Goal: Task Accomplishment & Management: Manage account settings

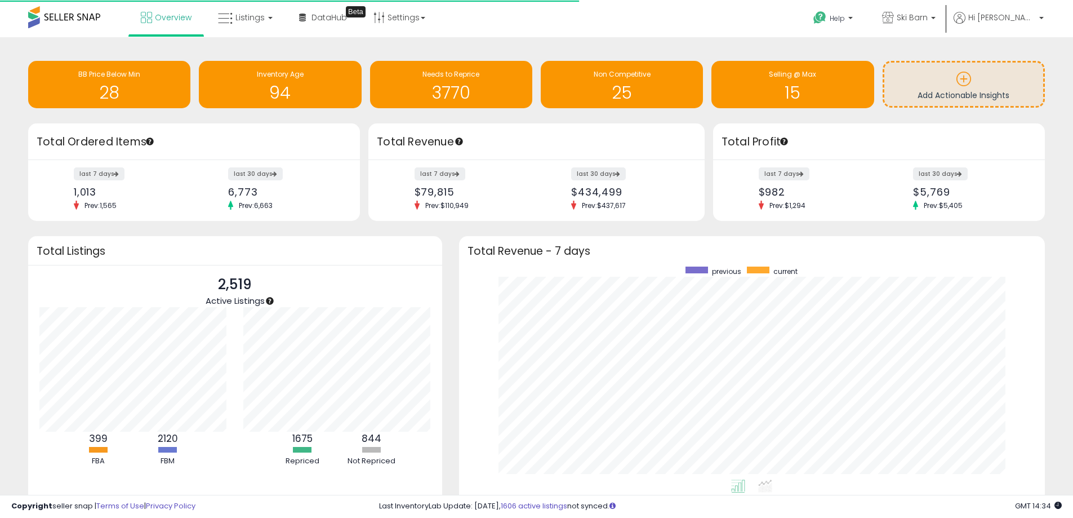
scroll to position [213, 564]
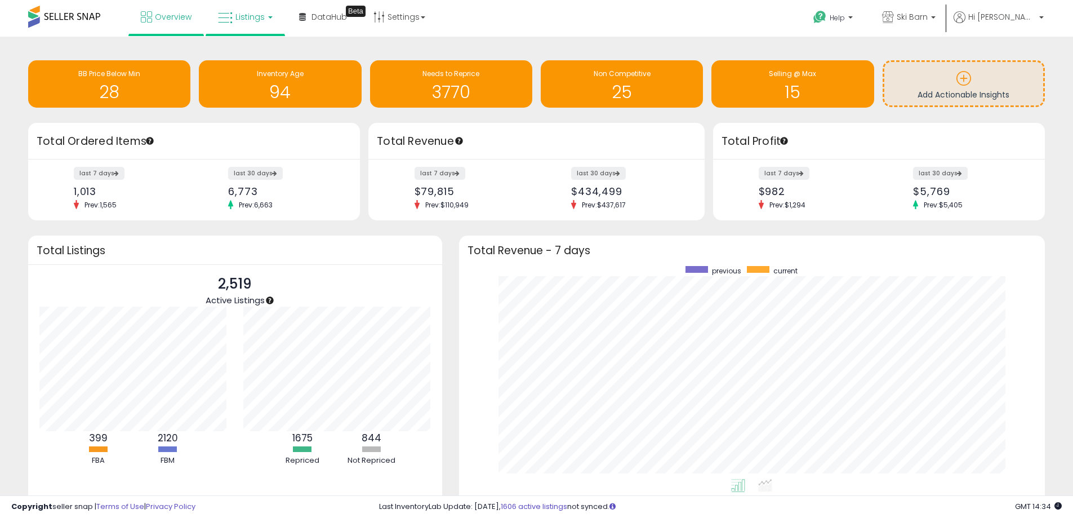
click at [247, 19] on span "Listings" at bounding box center [249, 16] width 29 height 11
click at [248, 65] on link at bounding box center [254, 58] width 78 height 23
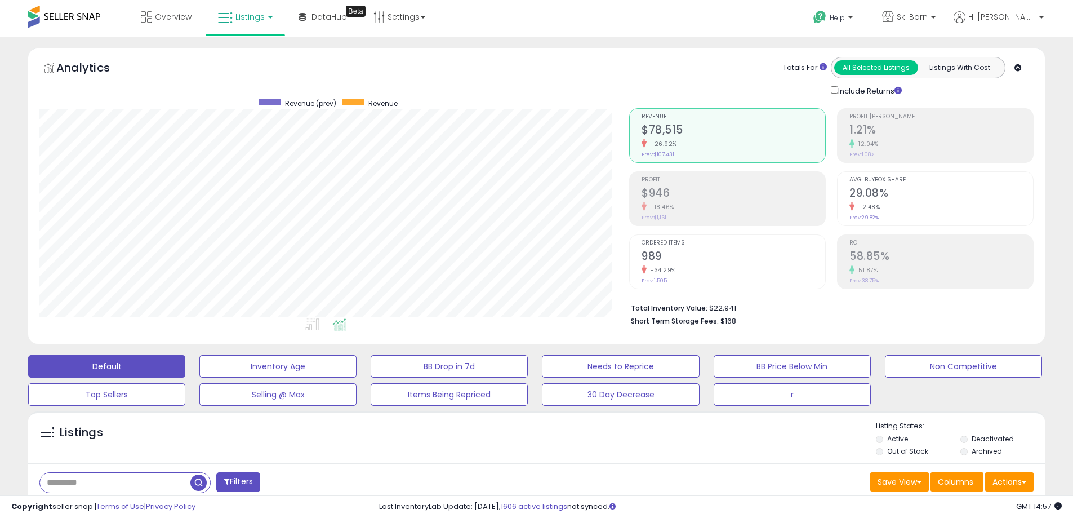
scroll to position [231, 590]
click at [252, 22] on span "Listings" at bounding box center [249, 16] width 29 height 11
click at [248, 55] on icon at bounding box center [253, 55] width 49 height 15
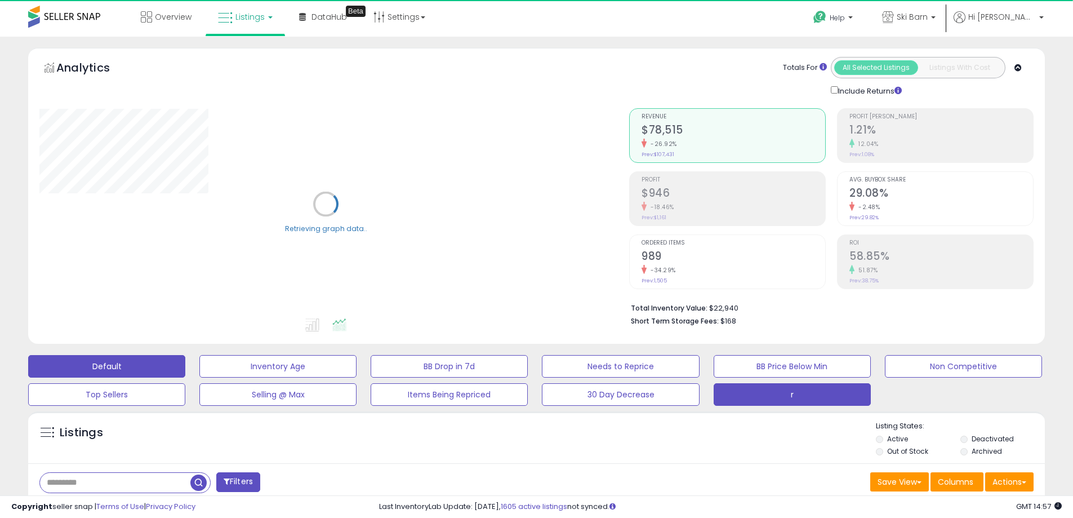
click at [780, 395] on button "r" at bounding box center [792, 394] width 157 height 23
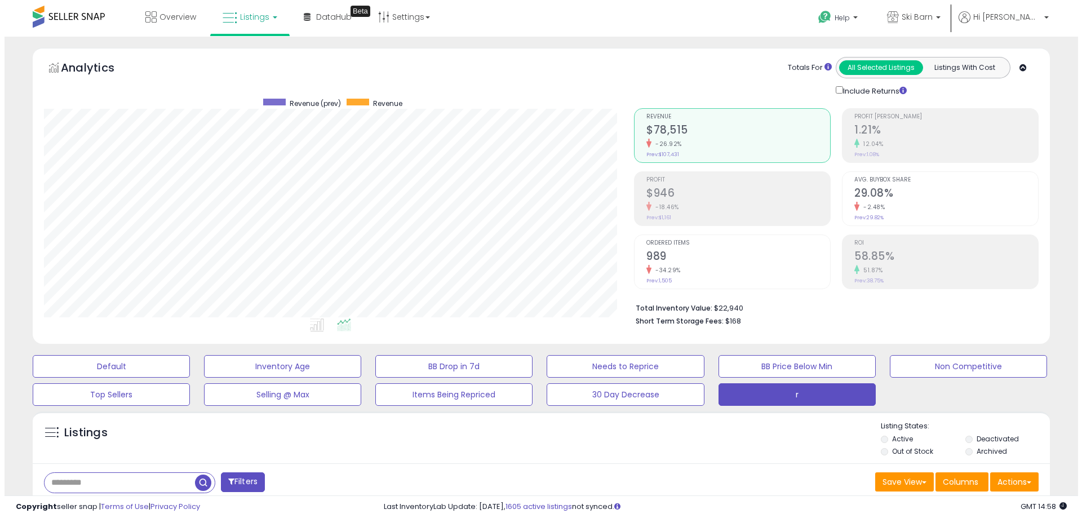
scroll to position [94, 0]
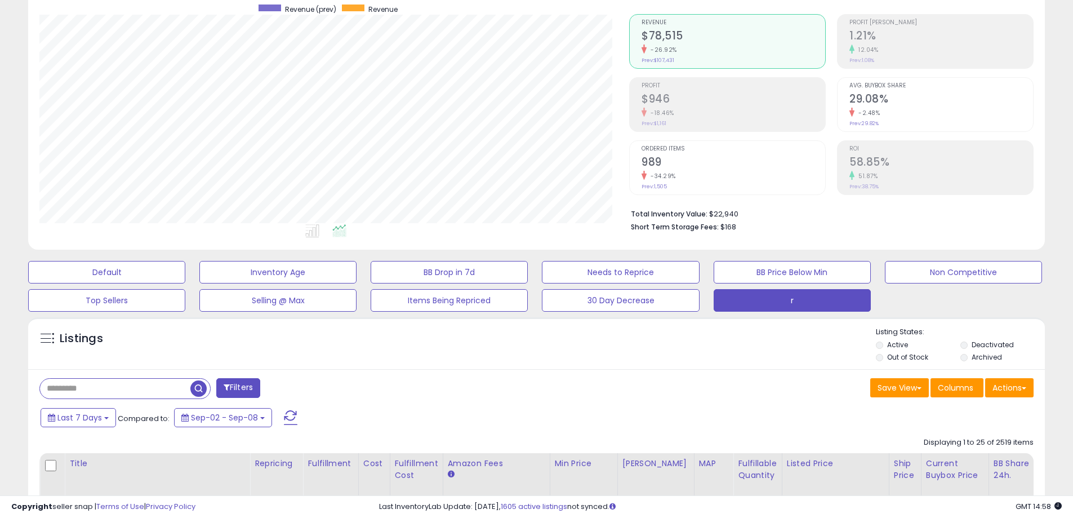
drag, startPoint x: 118, startPoint y: 386, endPoint x: 113, endPoint y: 359, distance: 27.5
click at [118, 386] on input "text" at bounding box center [115, 389] width 150 height 20
type input "******"
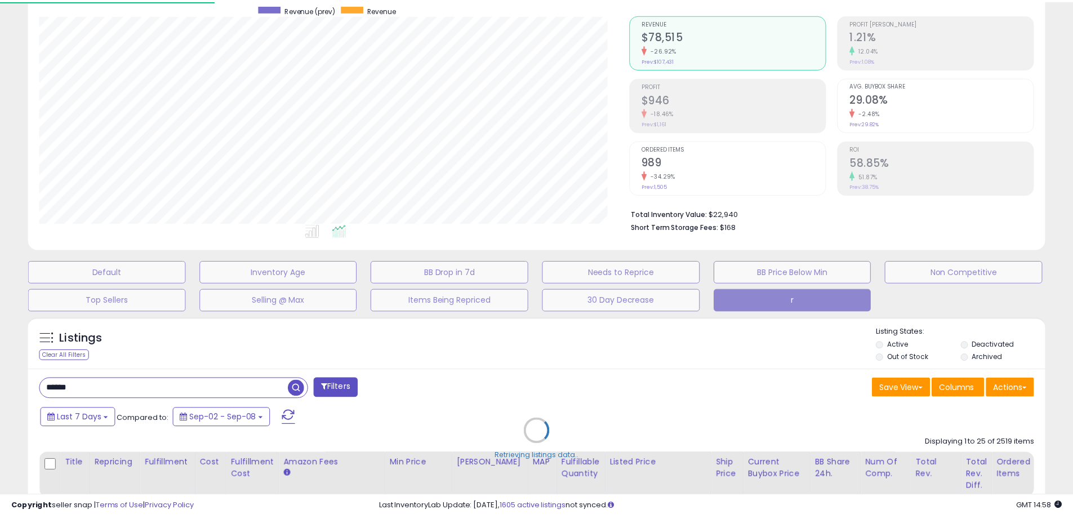
scroll to position [231, 595]
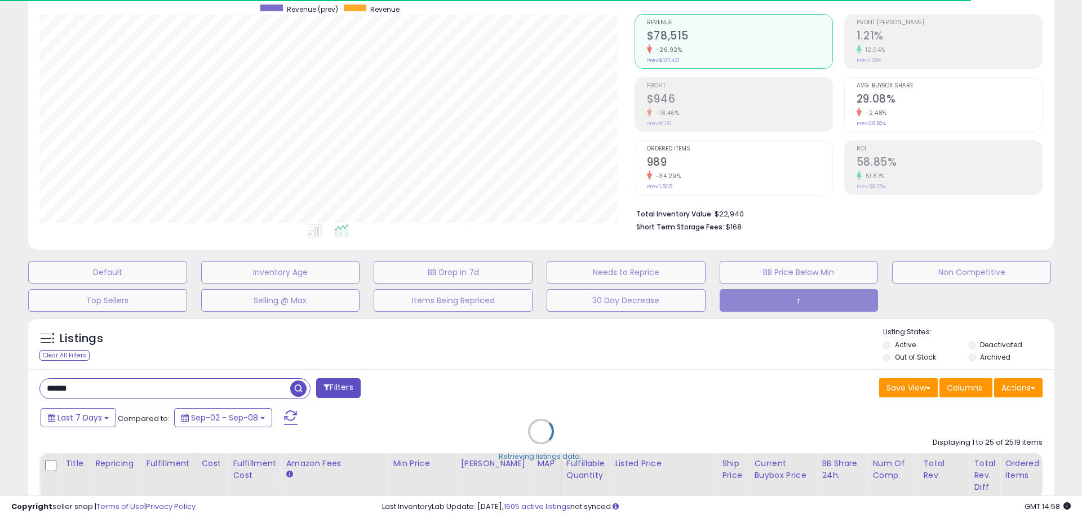
click at [546, 362] on div "Retrieving listings data.." at bounding box center [541, 440] width 1042 height 256
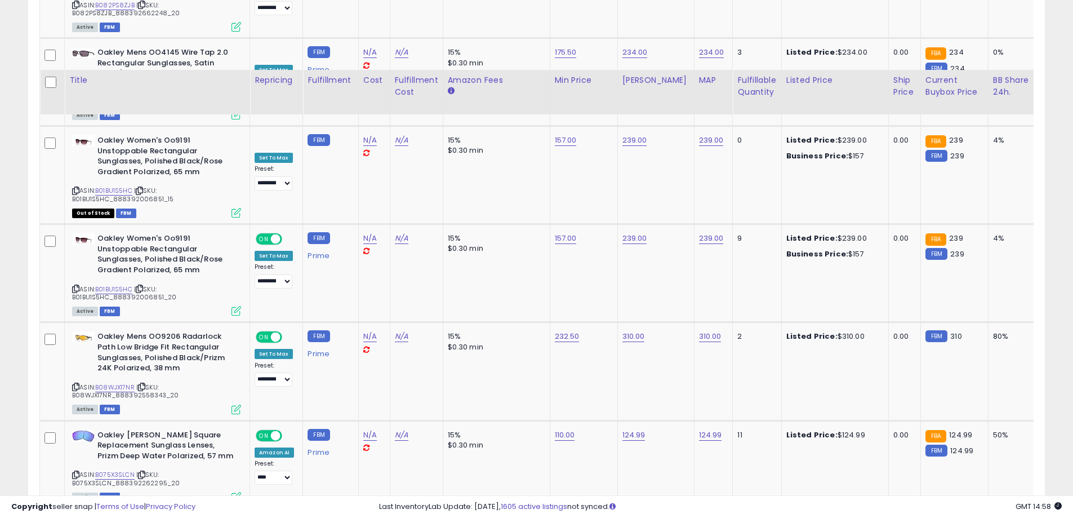
scroll to position [2425, 0]
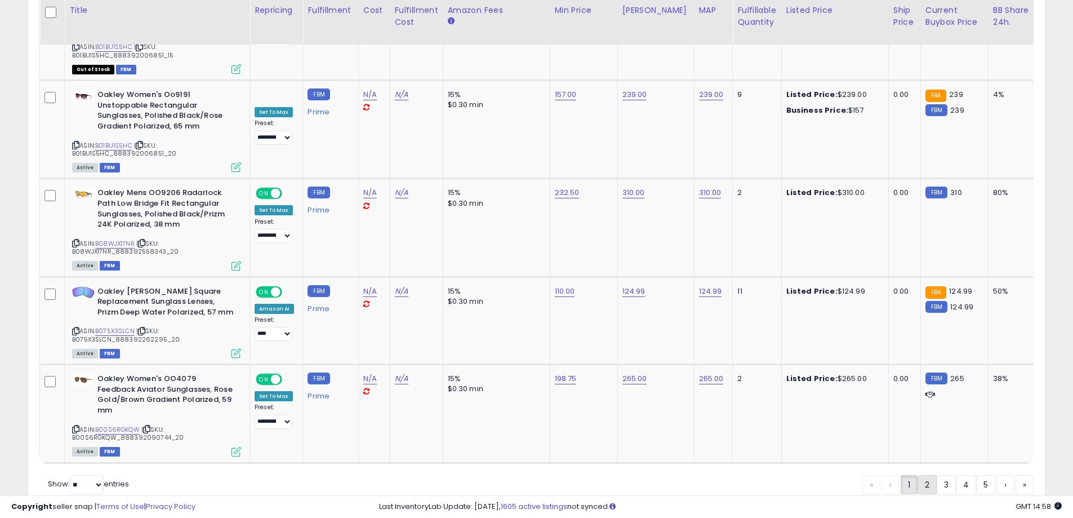
click at [925, 475] on link "2" at bounding box center [927, 484] width 19 height 19
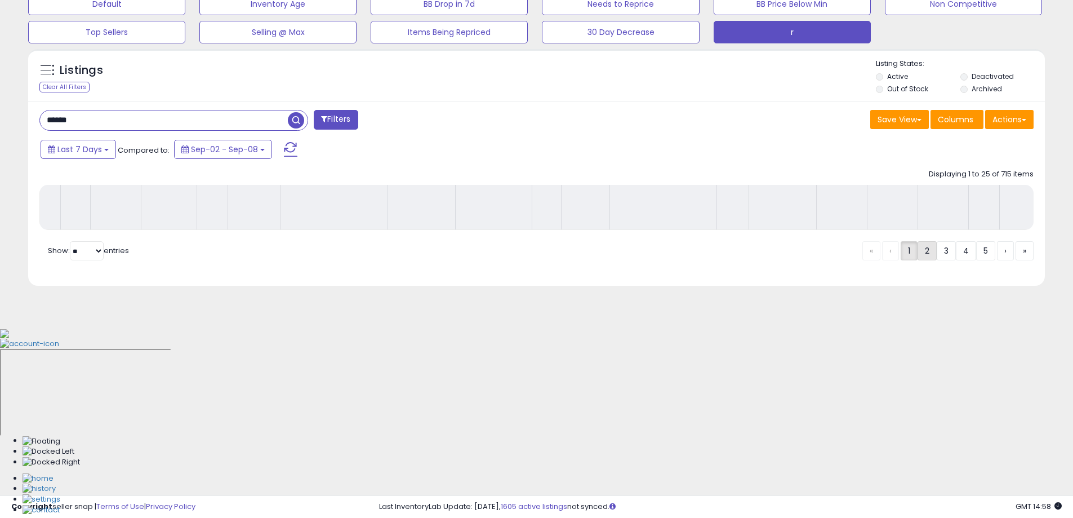
scroll to position [181, 0]
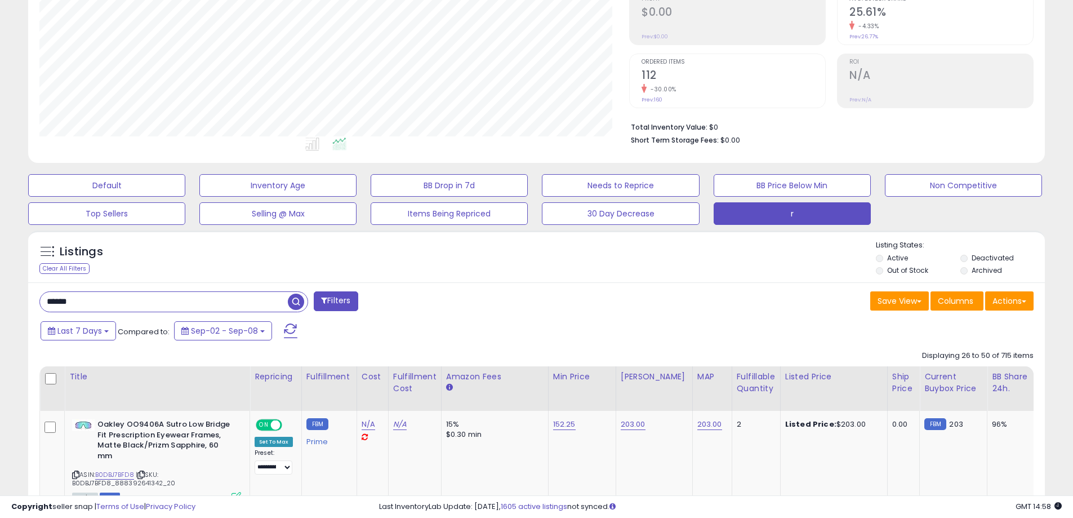
click at [583, 329] on div "Last 7 Days Compared to: Sep-02 - Sep-08" at bounding box center [411, 331] width 746 height 25
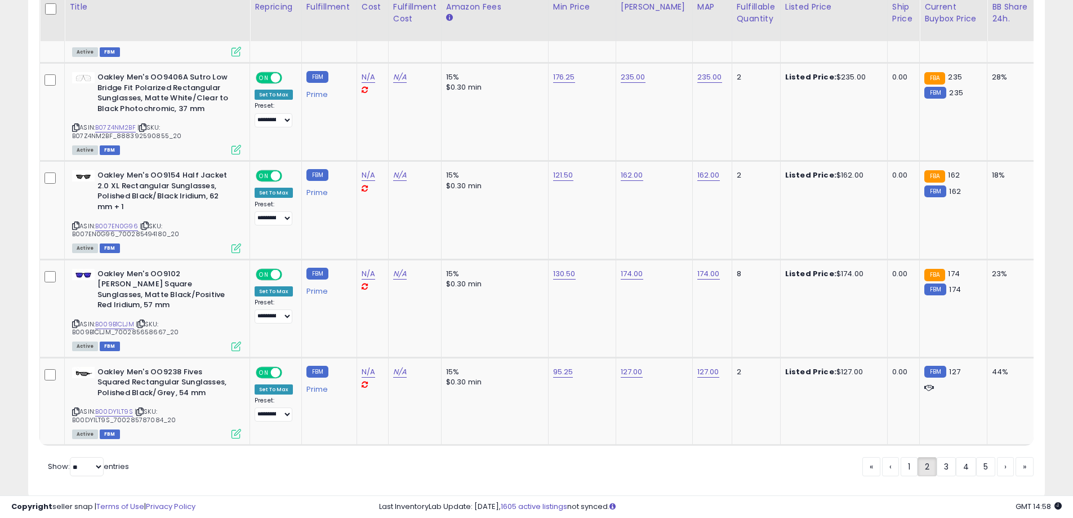
scroll to position [2444, 0]
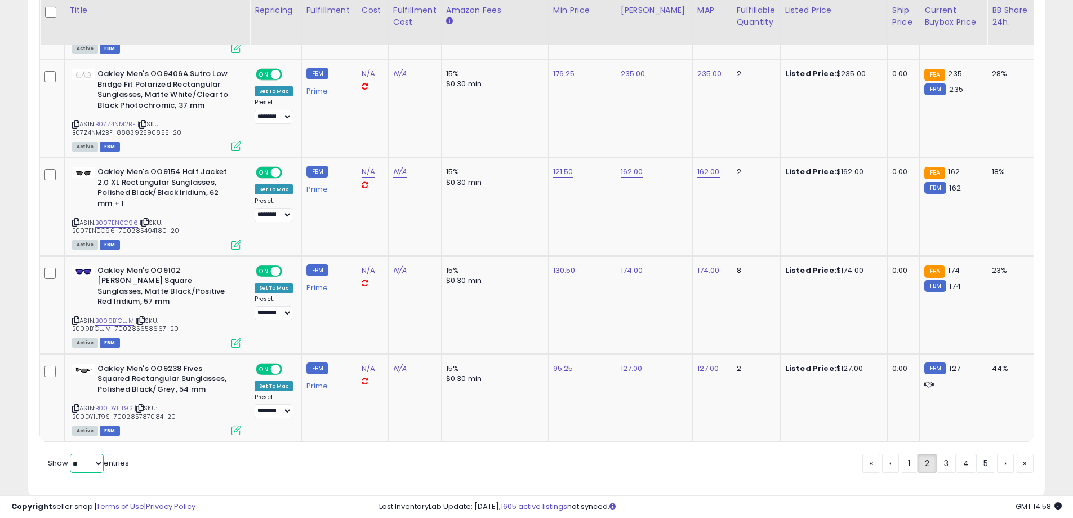
click at [86, 454] on select "** **" at bounding box center [87, 463] width 34 height 19
select select "**"
click at [71, 454] on select "** **" at bounding box center [87, 463] width 34 height 19
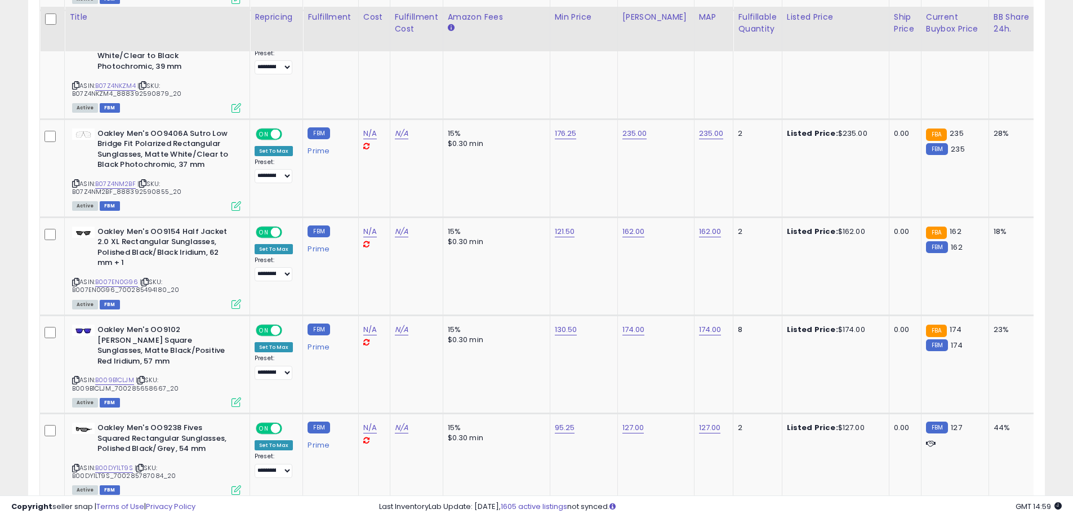
scroll to position [4688, 0]
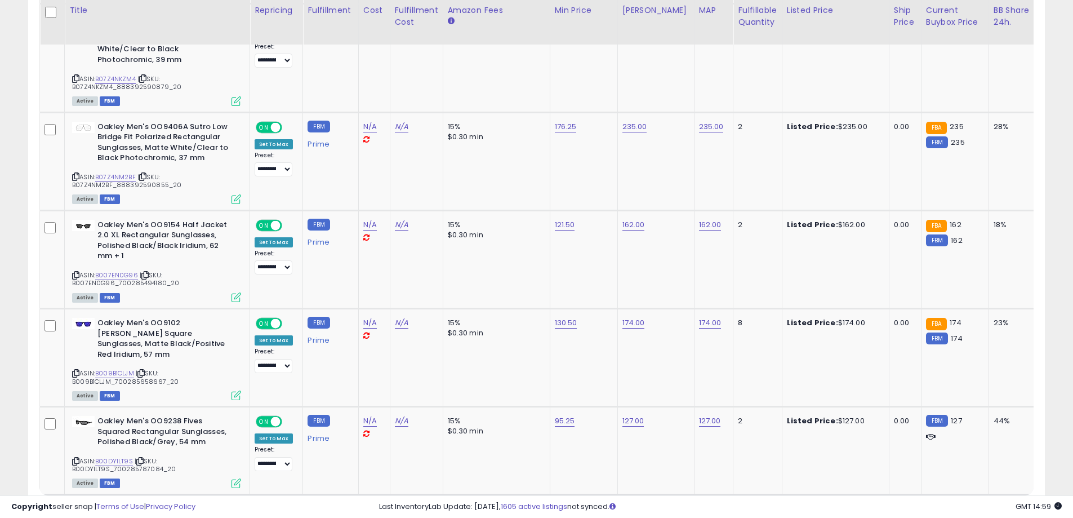
click at [923, 506] on link "2" at bounding box center [927, 515] width 19 height 19
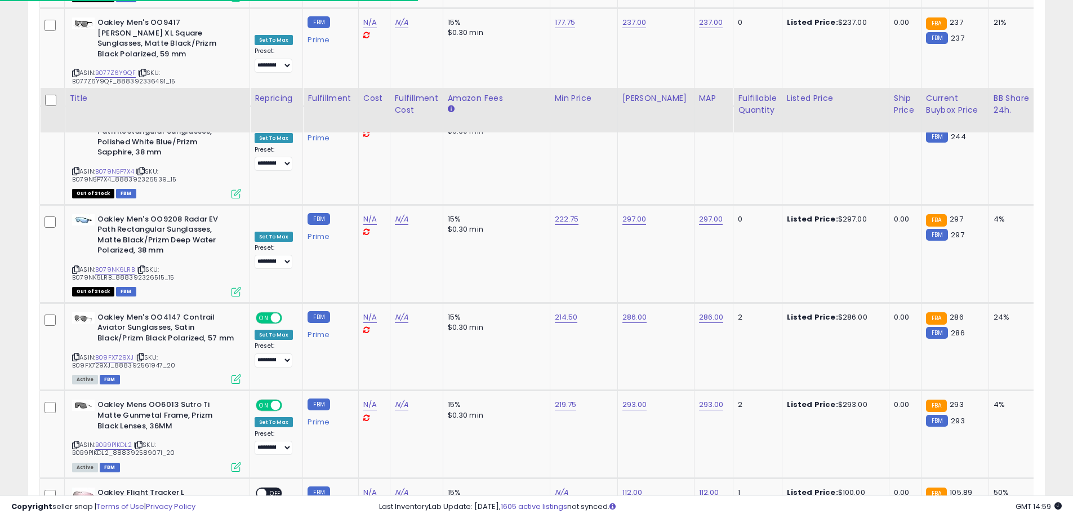
scroll to position [4124, 0]
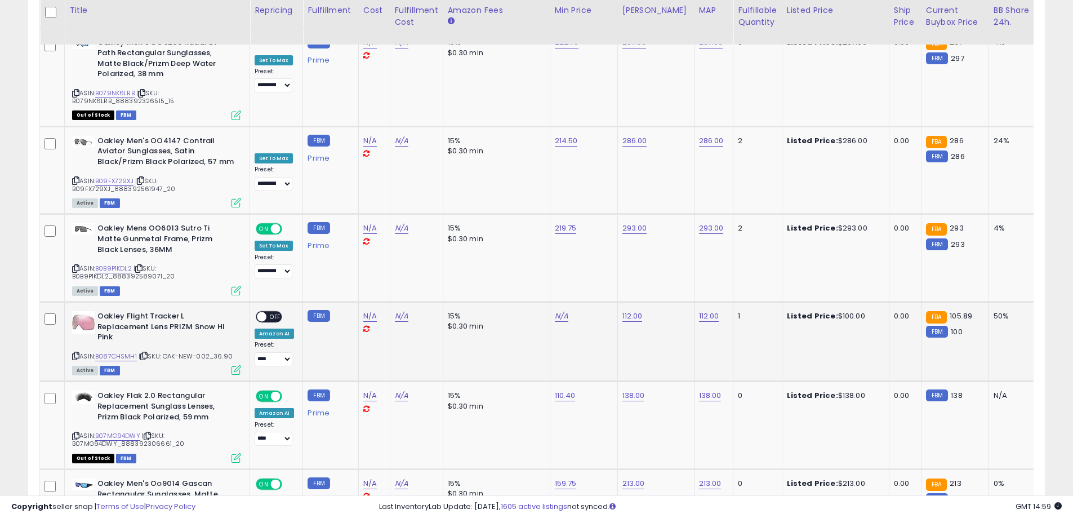
drag, startPoint x: 233, startPoint y: 219, endPoint x: 166, endPoint y: 209, distance: 67.7
click at [166, 311] on div "Oakley Flight Tracker L Replacement Lens PRIZM Snow HI Pink ASIN: B087CHSMH1 | …" at bounding box center [155, 342] width 172 height 63
click at [216, 311] on b "Oakley Flight Tracker L Replacement Lens PRIZM Snow HI Pink" at bounding box center [165, 328] width 137 height 34
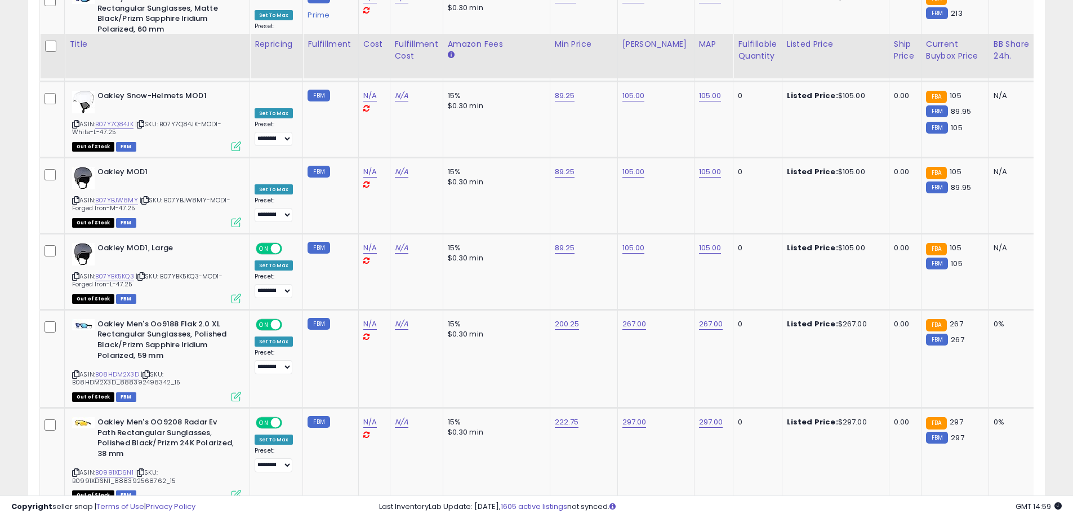
scroll to position [4649, 0]
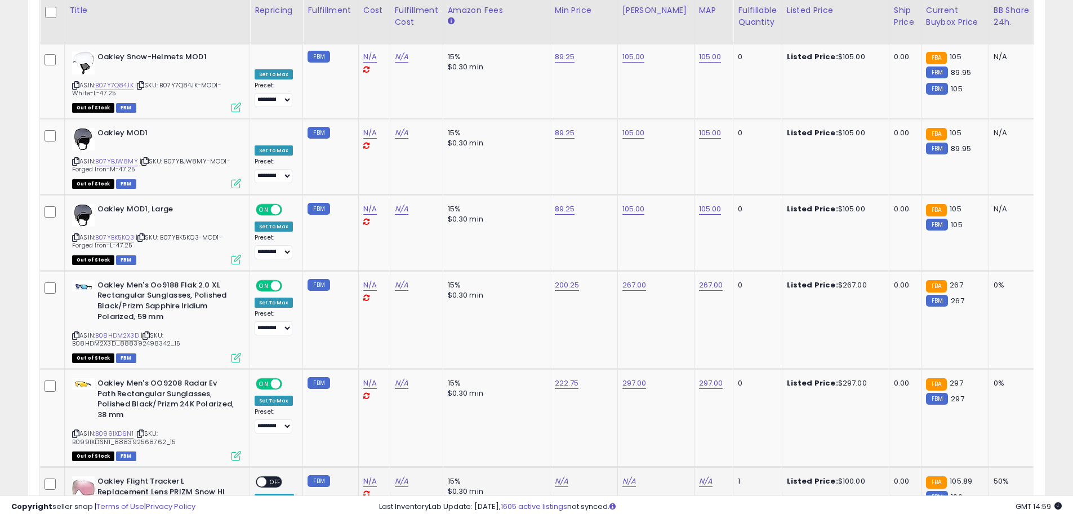
drag, startPoint x: 205, startPoint y: 383, endPoint x: 159, endPoint y: 384, distance: 45.1
click at [159, 517] on span "| SKU: OAK-NEW-003_36.90" at bounding box center [186, 521] width 94 height 9
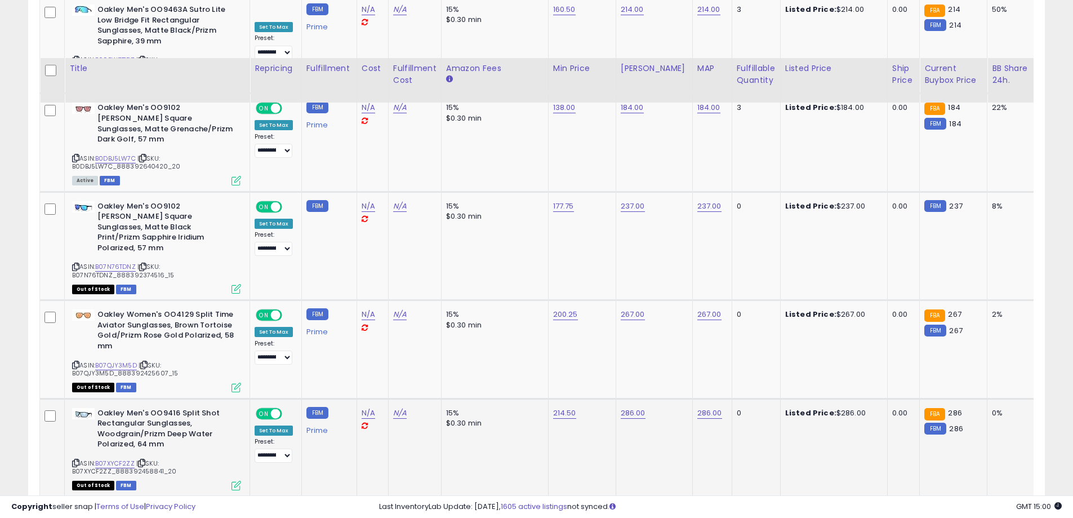
scroll to position [4591, 0]
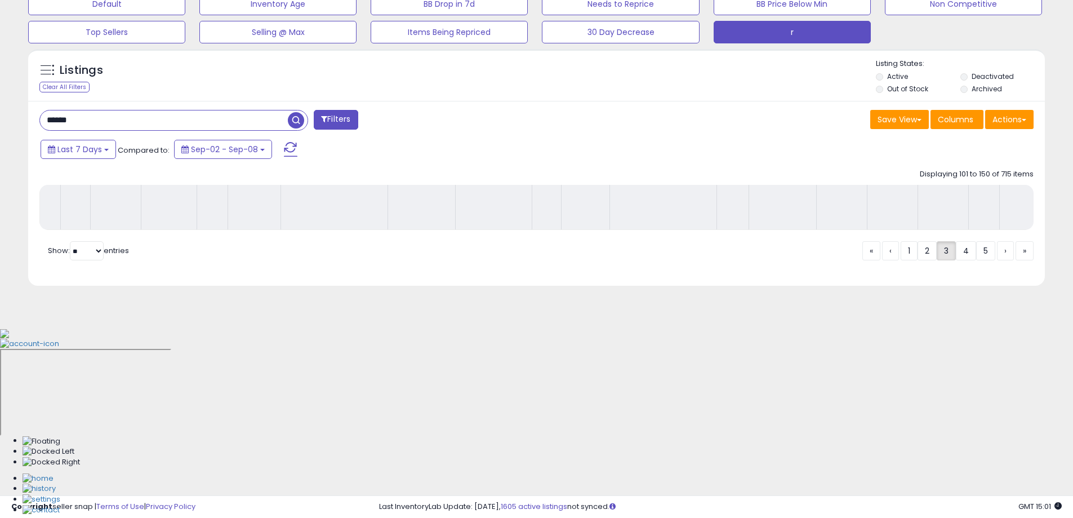
scroll to position [181, 0]
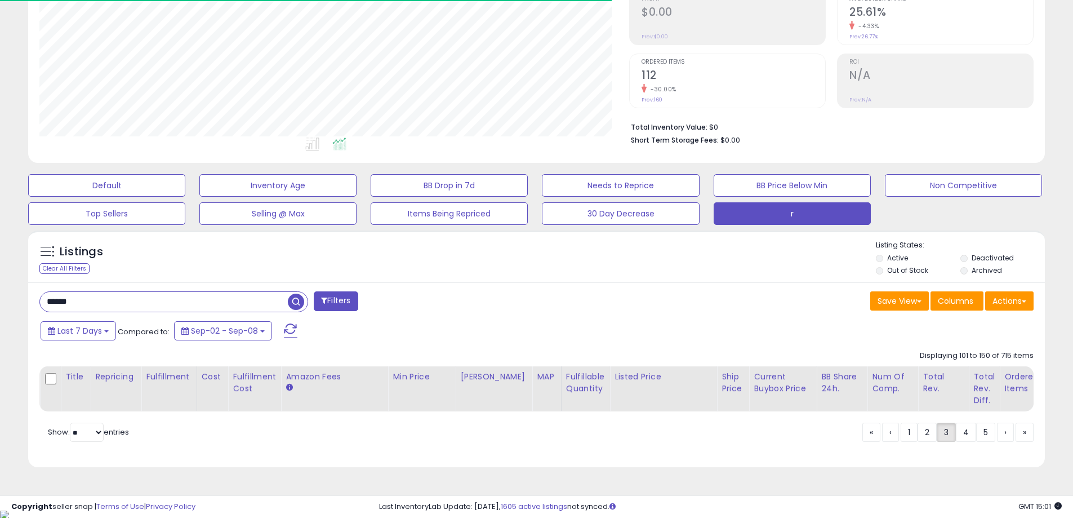
click at [515, 272] on div "Listings Clear All Filters Listing States:" at bounding box center [536, 259] width 1017 height 38
click at [514, 299] on div "****** Filters" at bounding box center [284, 302] width 506 height 23
click at [509, 277] on div "Listings Clear All Filters Listing States:" at bounding box center [536, 259] width 1017 height 38
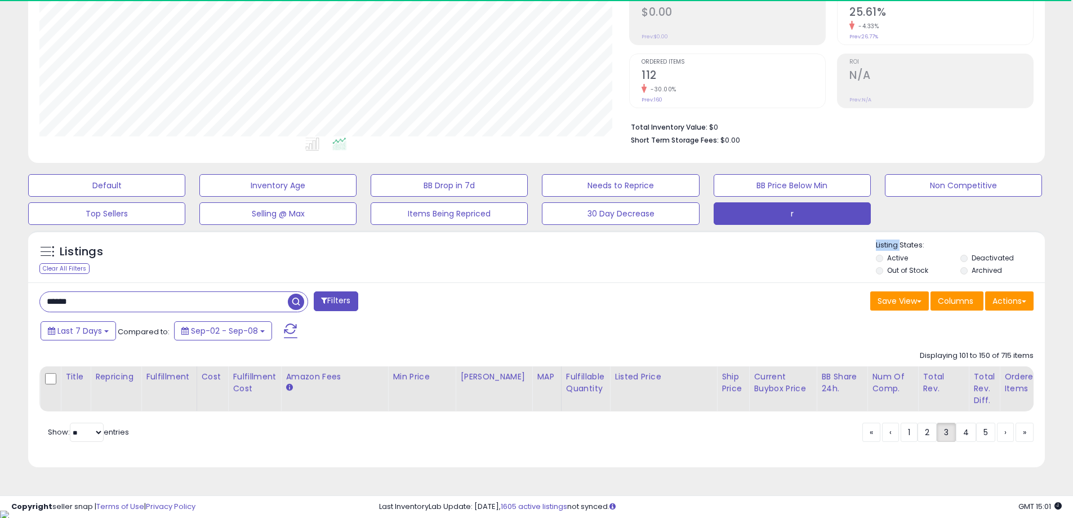
click at [509, 277] on div "Listings Clear All Filters Listing States:" at bounding box center [536, 259] width 1017 height 38
click at [527, 327] on div "Last 7 Days Compared to: Sep-02 - Sep-08" at bounding box center [411, 331] width 746 height 25
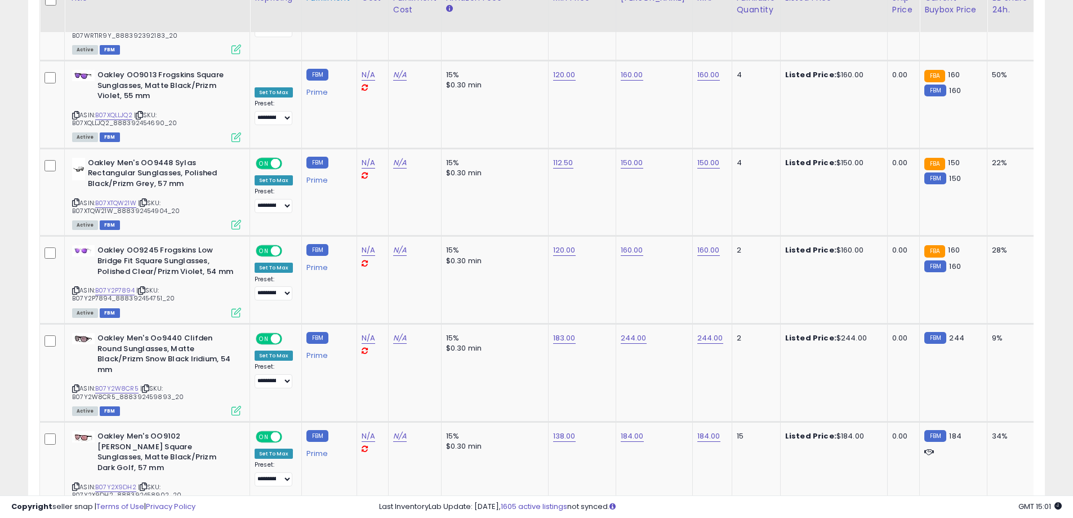
scroll to position [4690, 0]
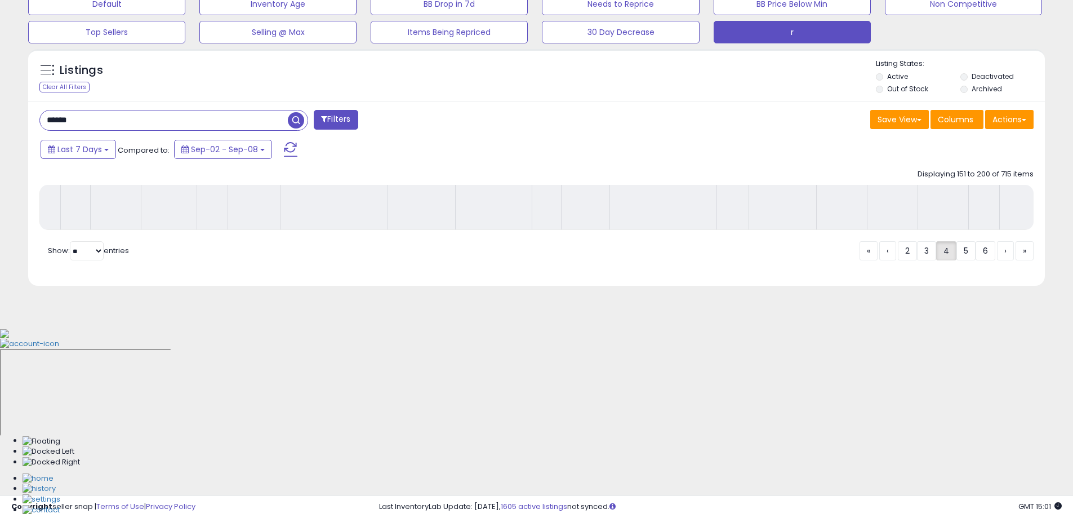
scroll to position [181, 0]
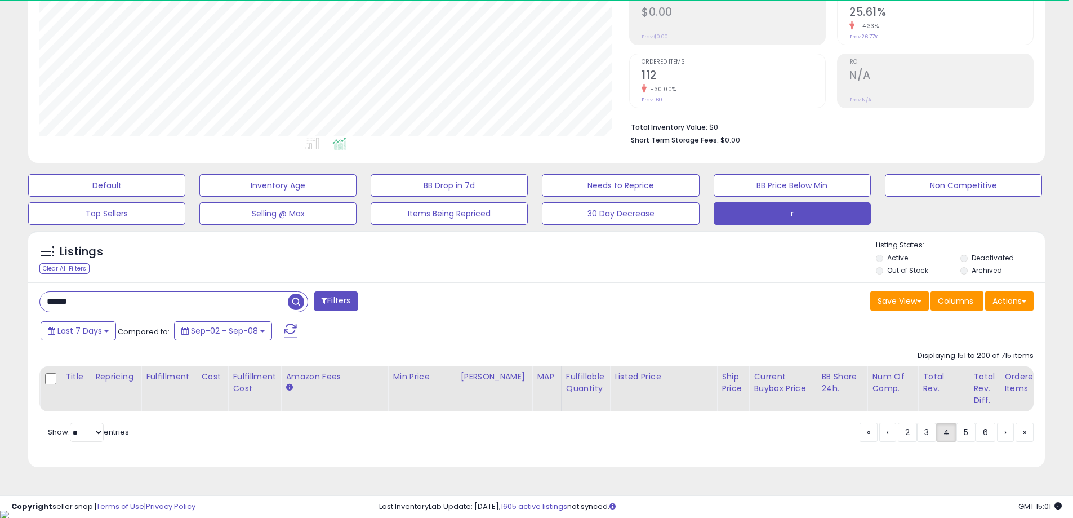
click at [556, 332] on div "Last 7 Days Compared to: Sep-02 - Sep-08" at bounding box center [411, 331] width 746 height 25
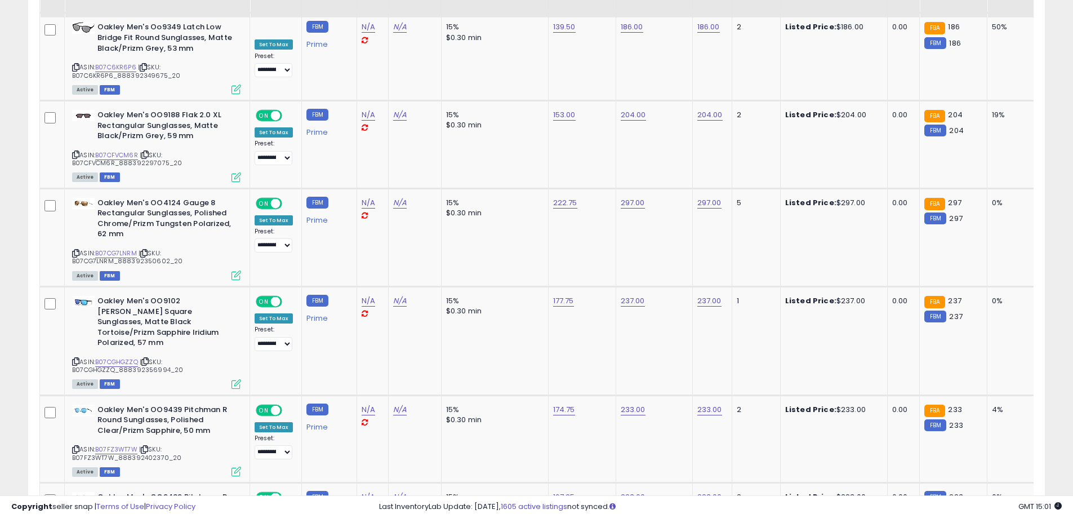
scroll to position [4763, 0]
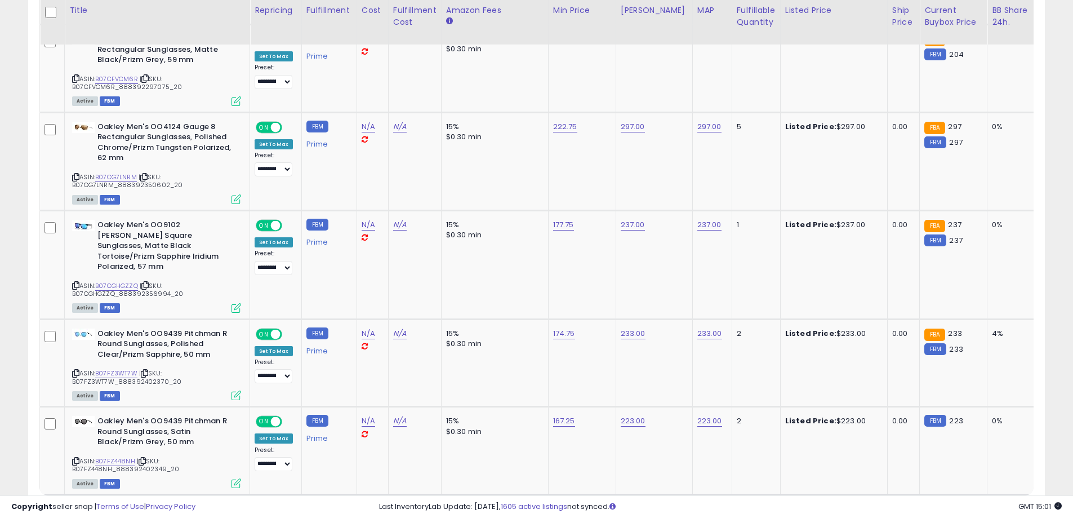
click at [962, 506] on link "6" at bounding box center [966, 515] width 20 height 19
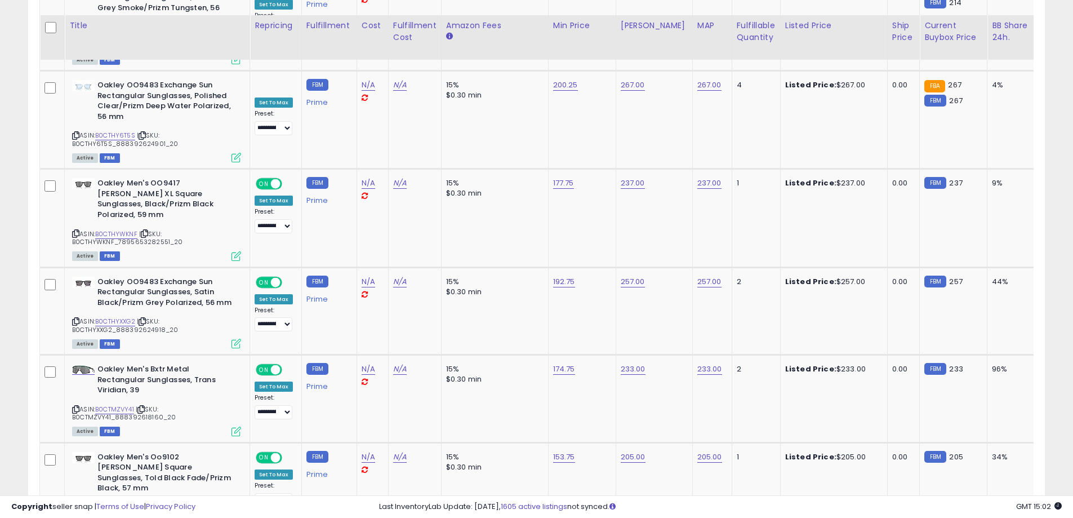
scroll to position [4732, 0]
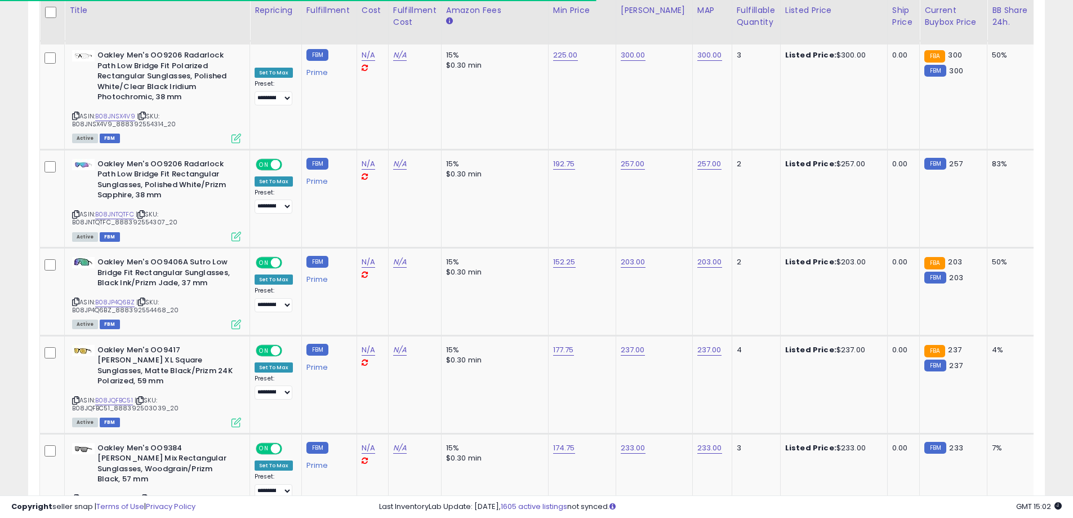
scroll to position [4742, 0]
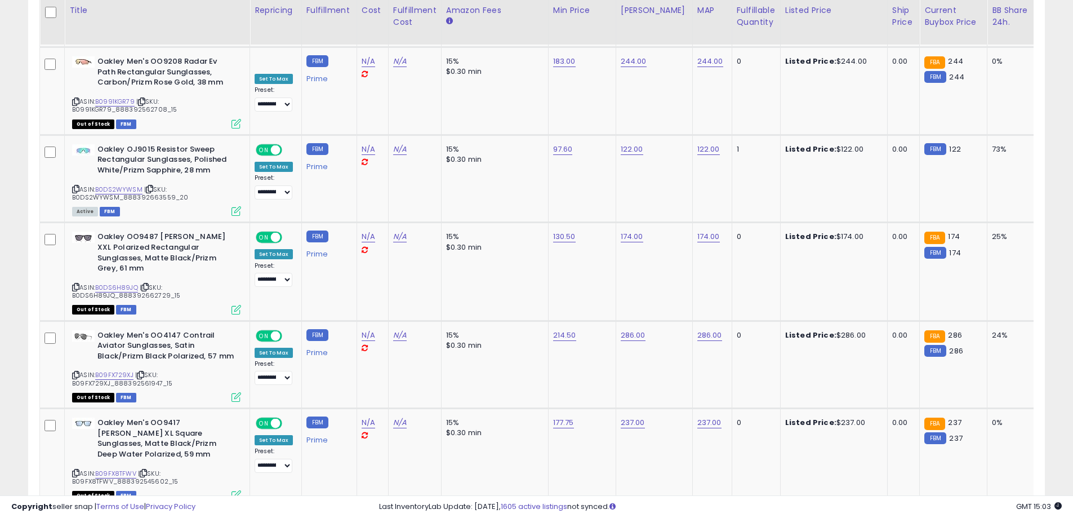
scroll to position [4690, 0]
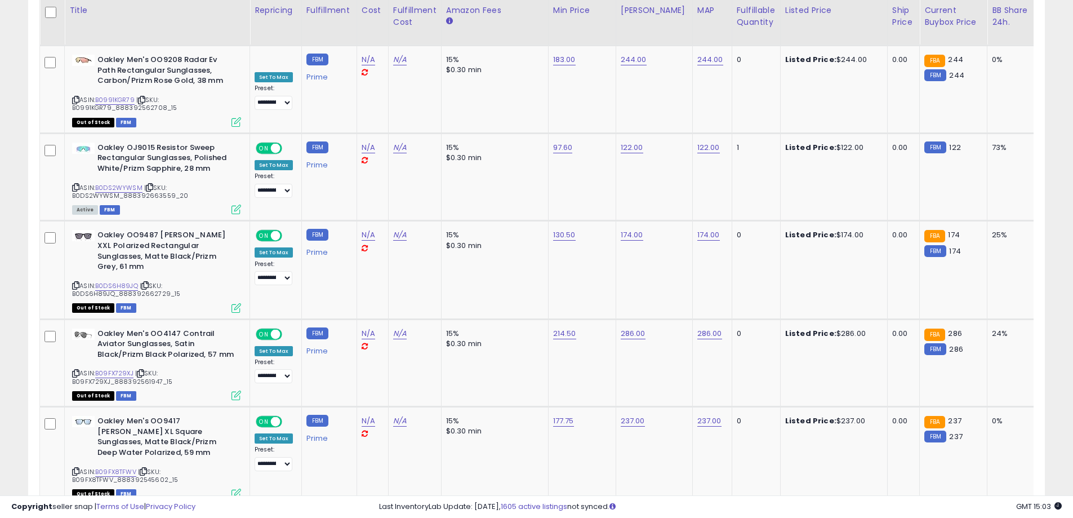
click at [954, 517] on link "9" at bounding box center [964, 526] width 20 height 19
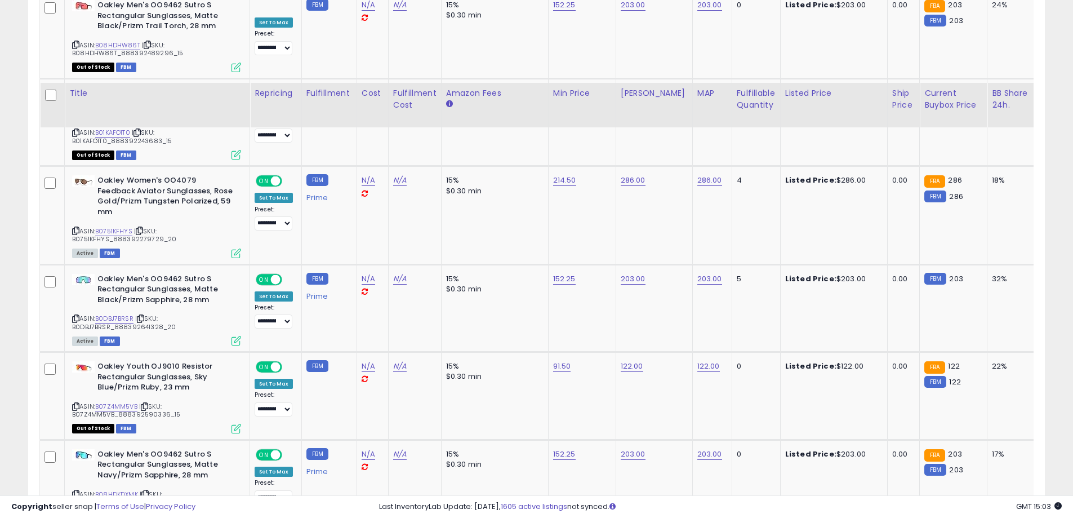
scroll to position [4679, 0]
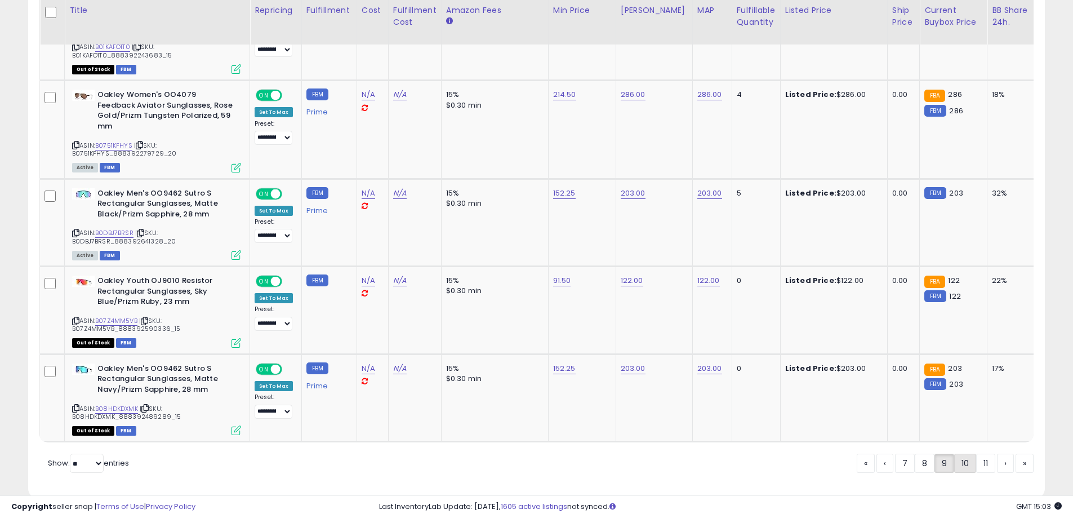
click at [958, 454] on link "10" at bounding box center [965, 463] width 22 height 19
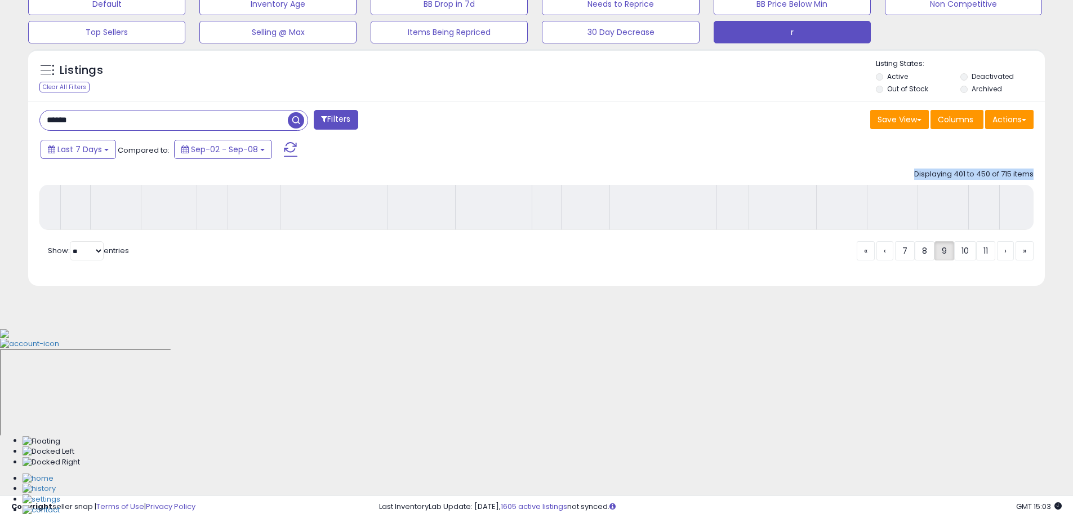
scroll to position [181, 0]
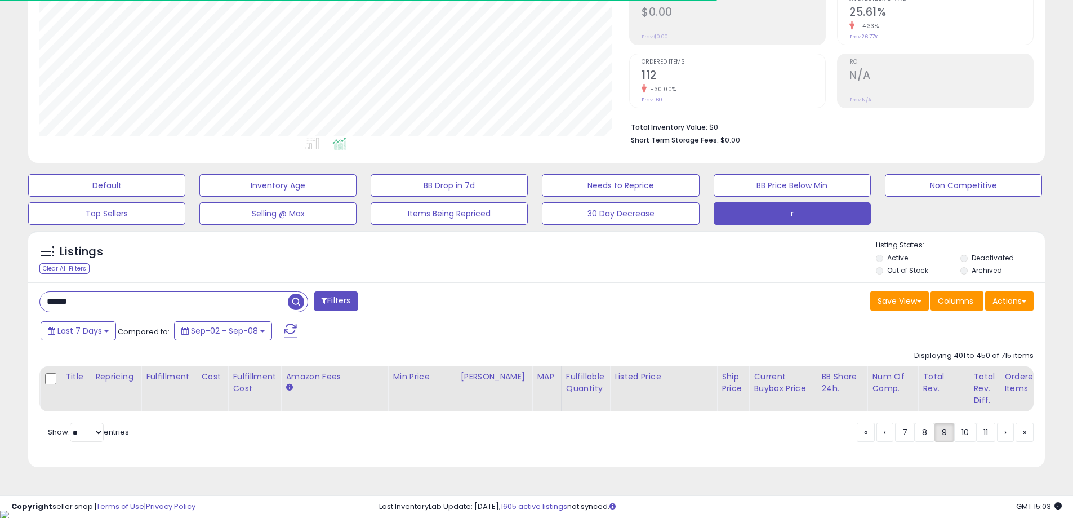
click at [552, 331] on div "Last 7 Days Compared to: Sep-02 - Sep-08" at bounding box center [411, 331] width 746 height 25
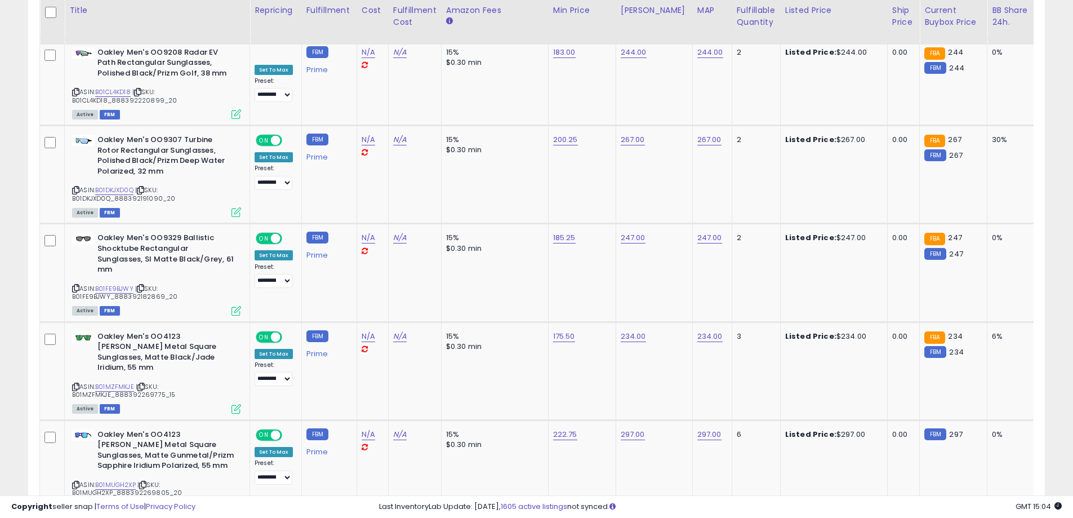
scroll to position [4742, 0]
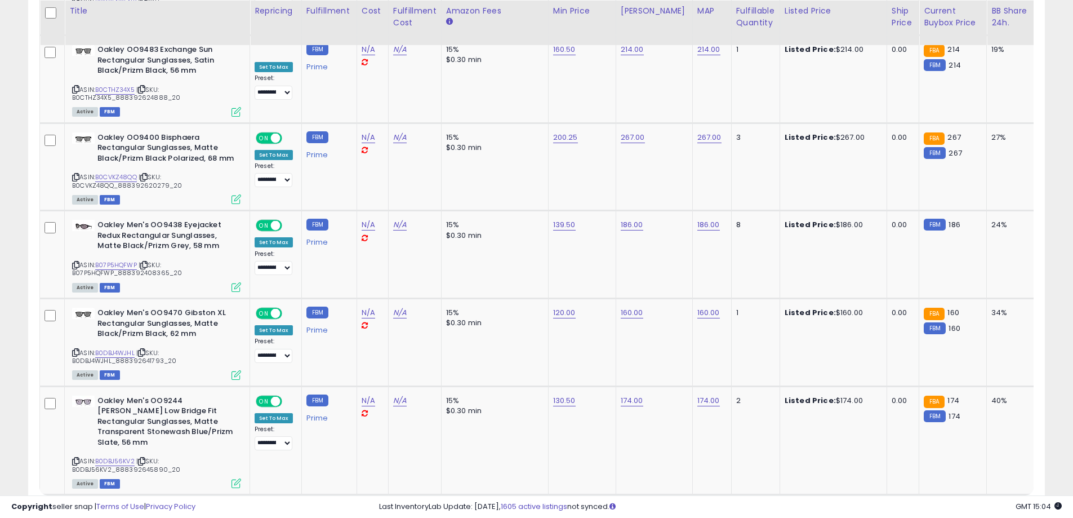
scroll to position [4713, 0]
click at [956, 506] on link "12" at bounding box center [963, 515] width 21 height 19
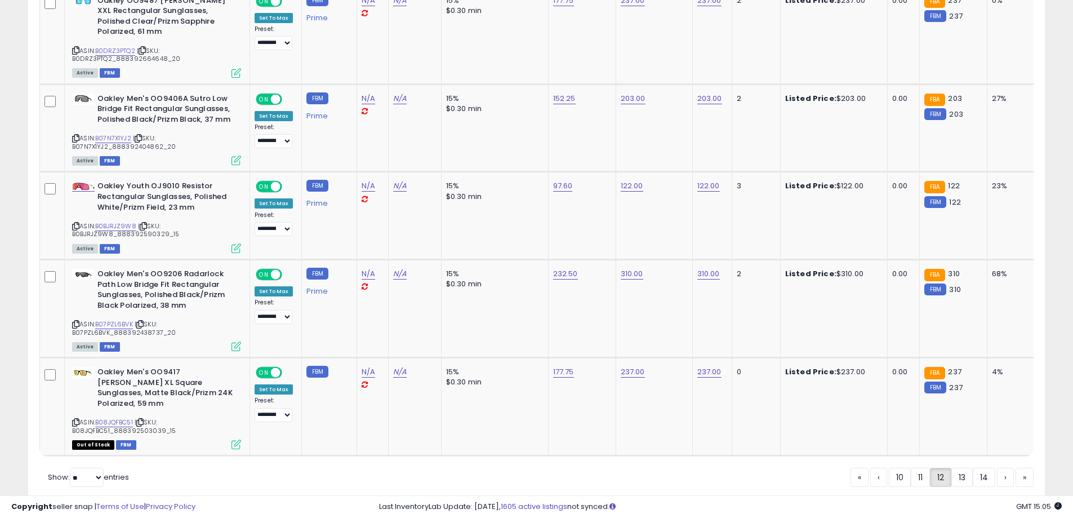
scroll to position [4340, 0]
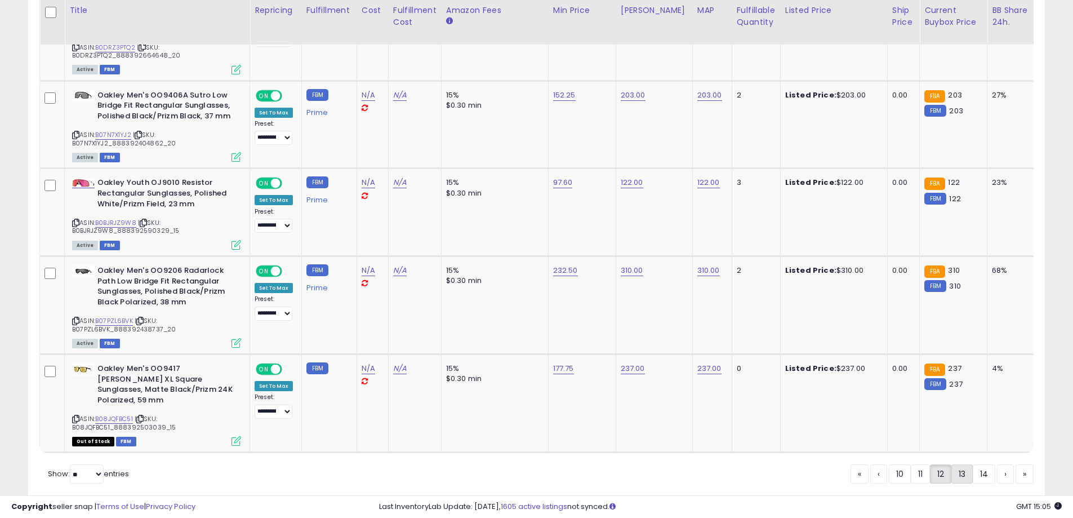
click at [964, 464] on link "13" at bounding box center [962, 473] width 21 height 19
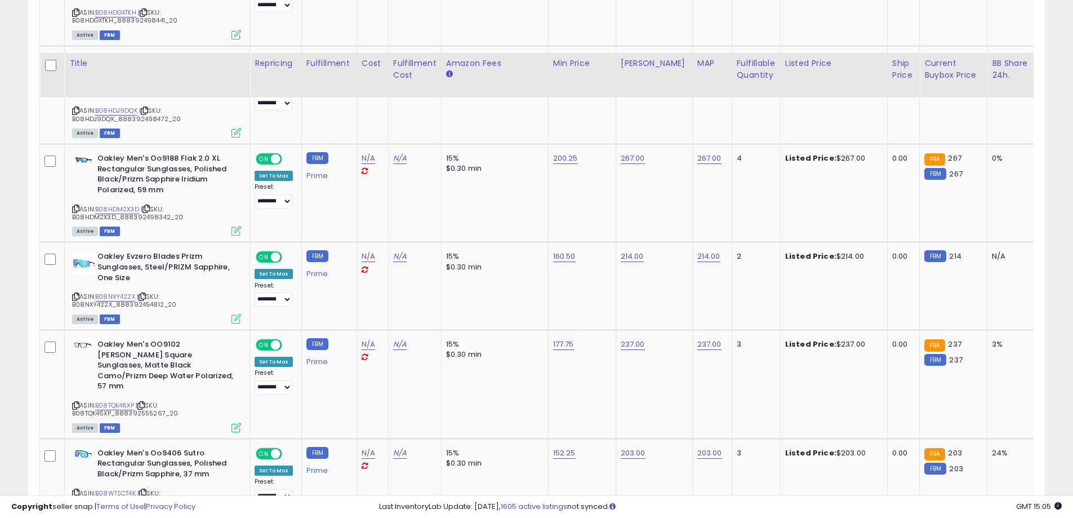
scroll to position [4678, 0]
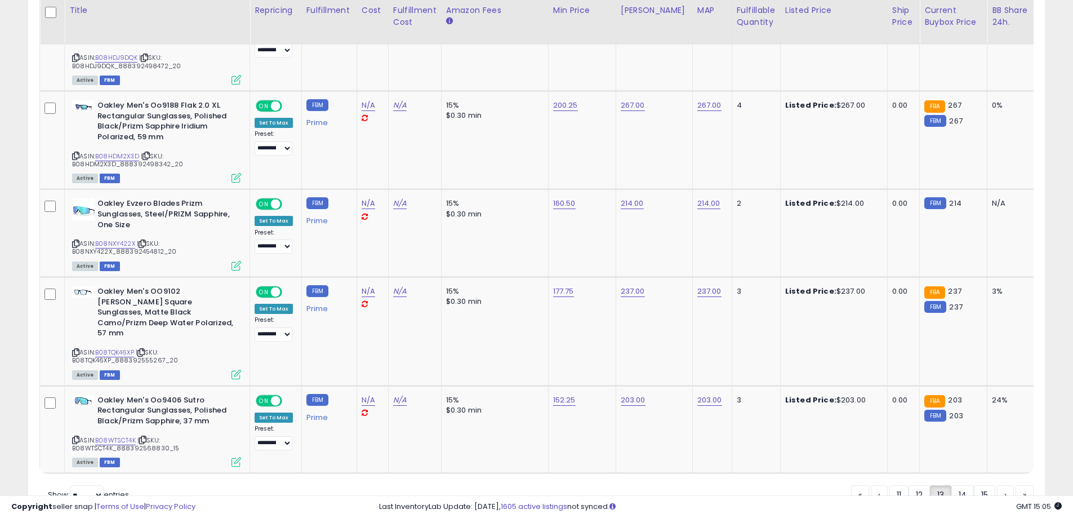
click at [958, 485] on link "14" at bounding box center [963, 494] width 23 height 19
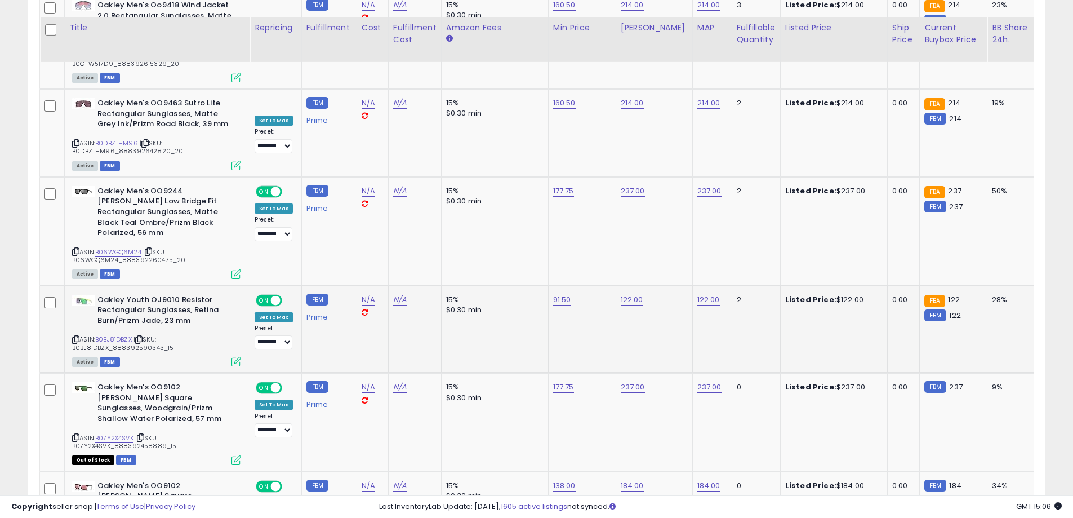
scroll to position [4659, 0]
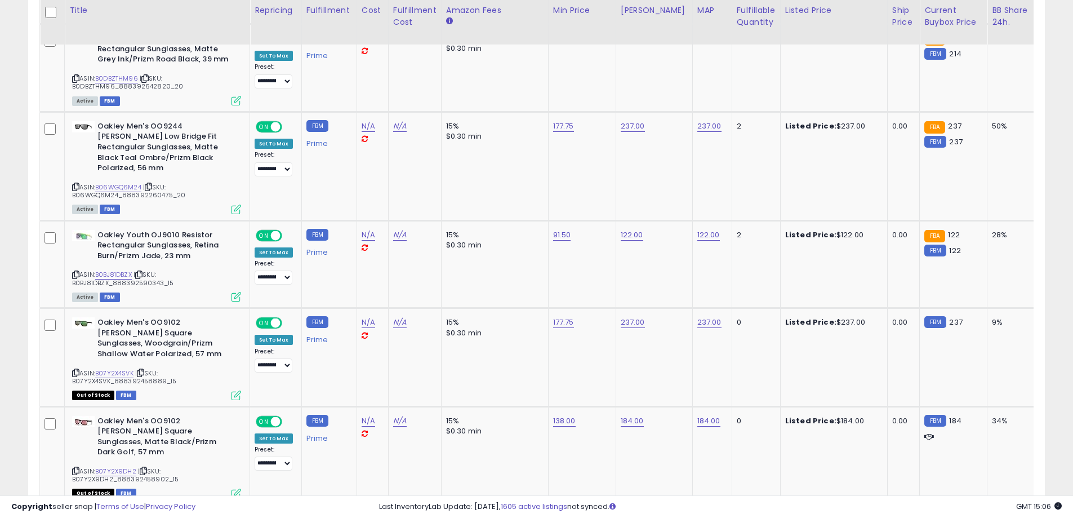
click at [975, 517] on link "15" at bounding box center [984, 526] width 21 height 19
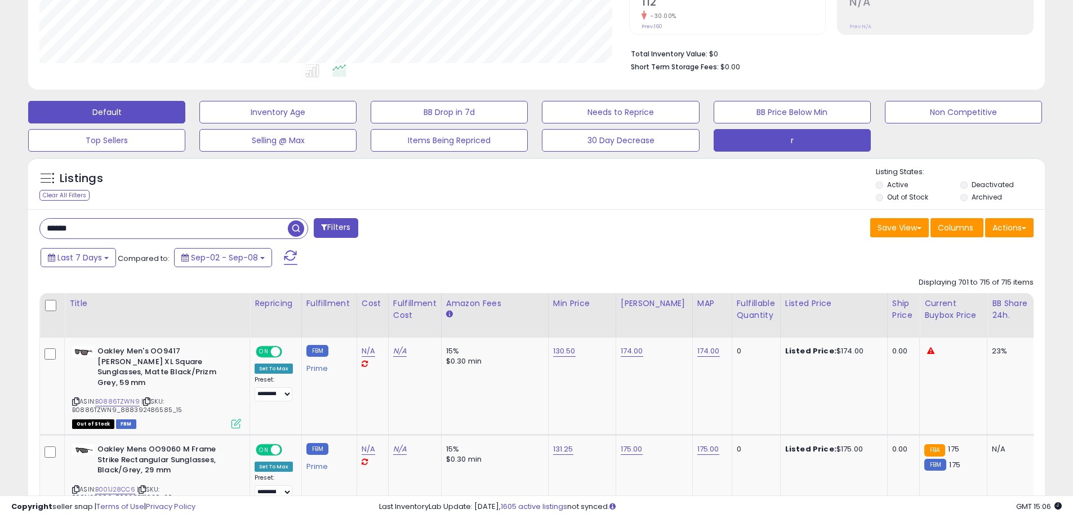
scroll to position [282, 0]
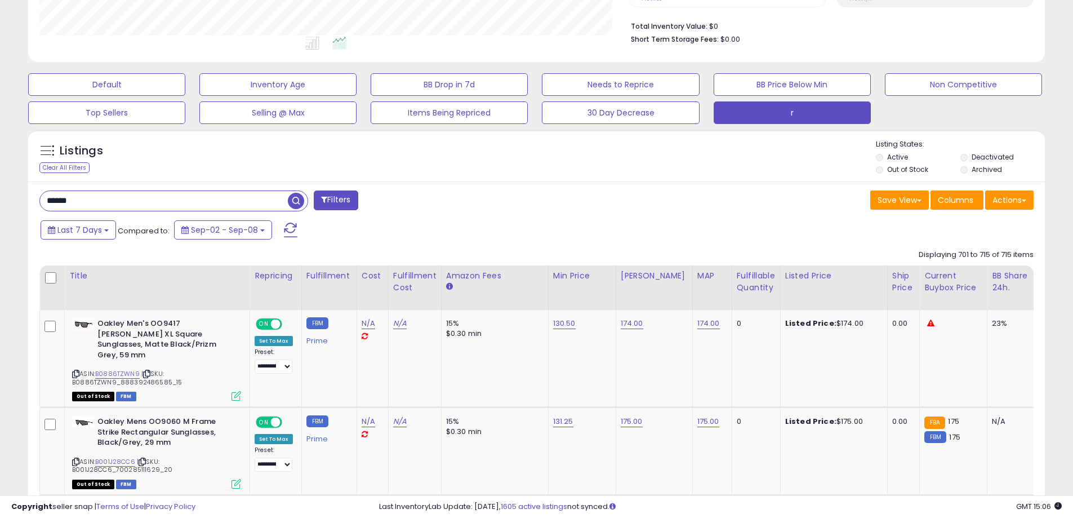
click at [116, 197] on input "******" at bounding box center [164, 201] width 248 height 20
type input "*******"
click at [297, 205] on span "button" at bounding box center [296, 201] width 16 height 16
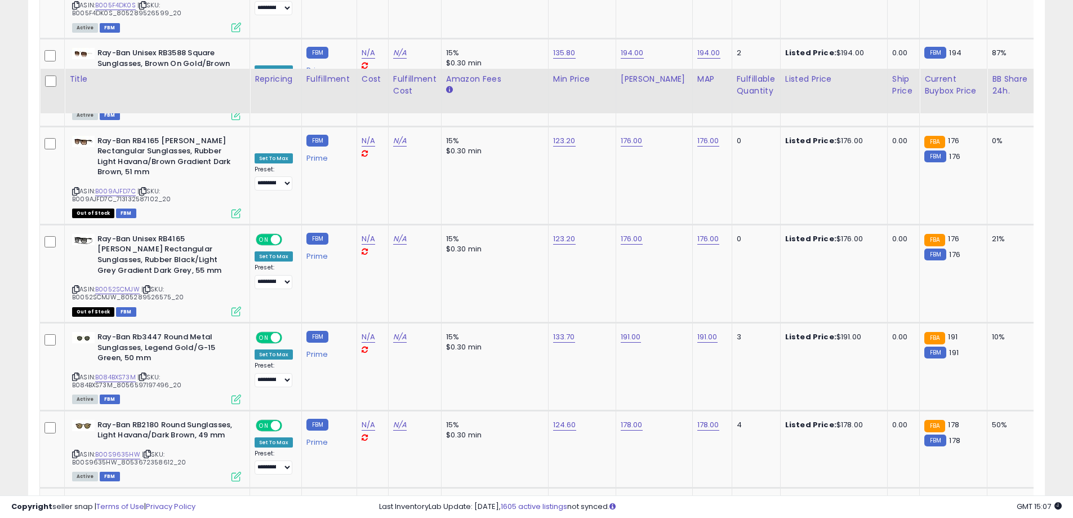
scroll to position [4637, 0]
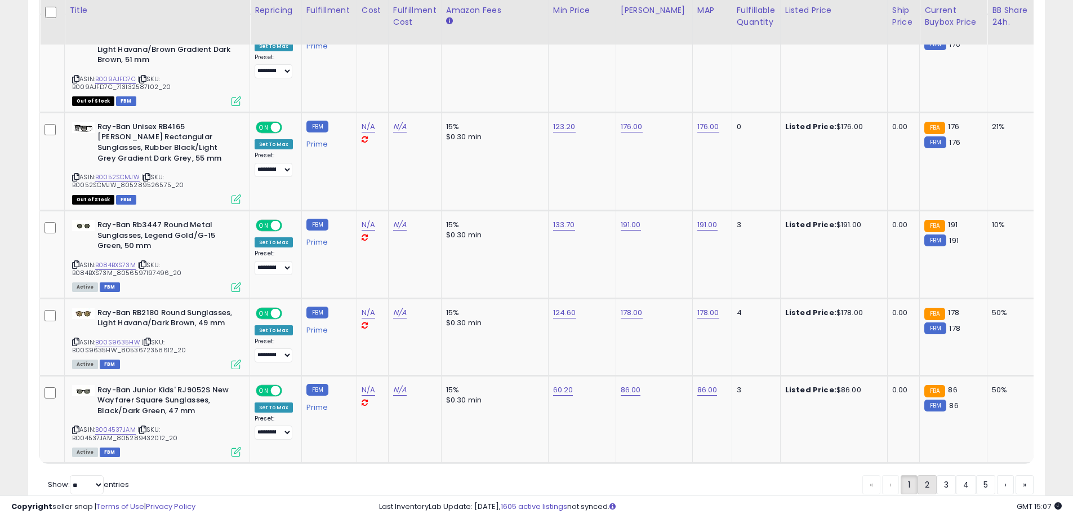
click at [930, 475] on link "2" at bounding box center [927, 484] width 19 height 19
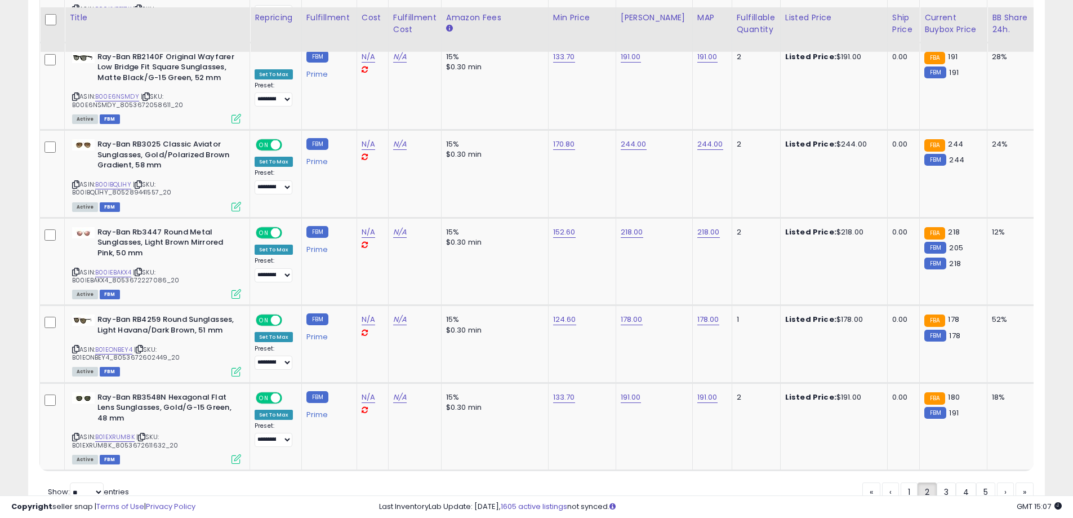
scroll to position [4616, 0]
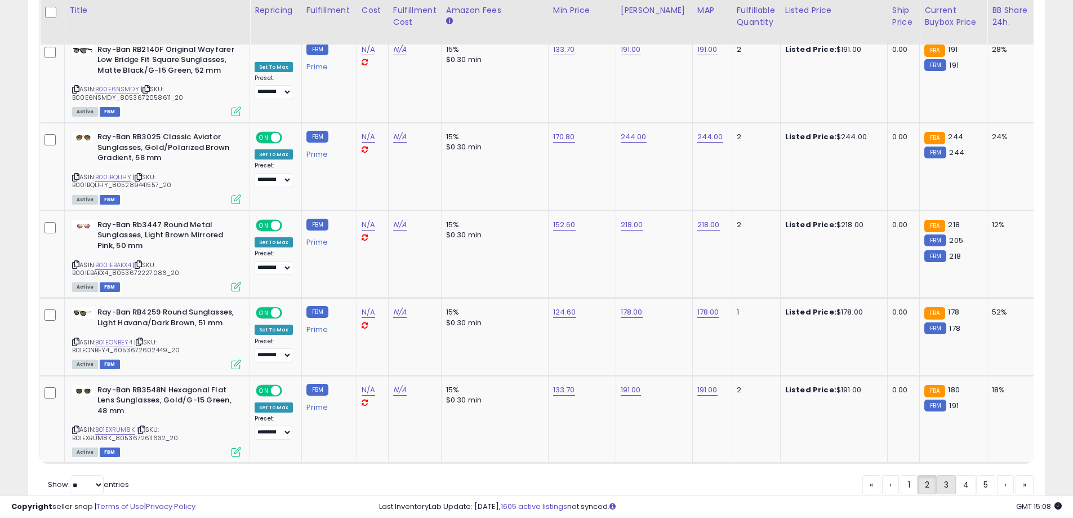
click at [939, 475] on link "3" at bounding box center [946, 484] width 19 height 19
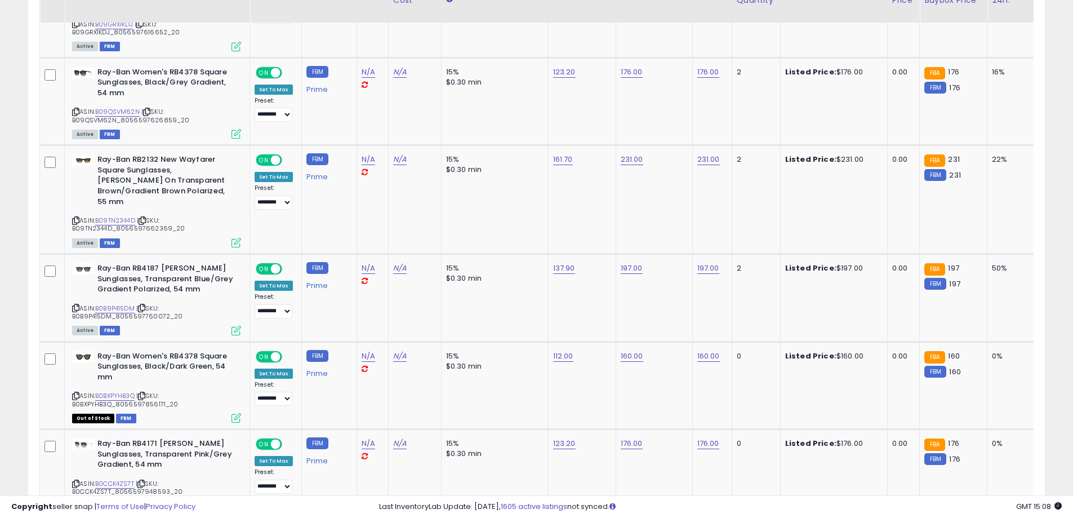
scroll to position [4669, 0]
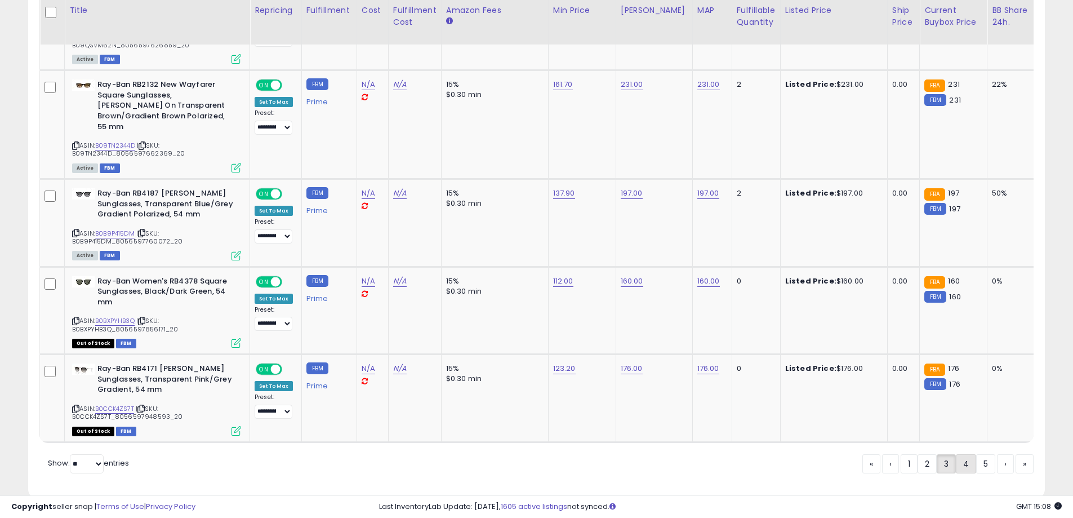
click at [960, 454] on link "4" at bounding box center [966, 463] width 20 height 19
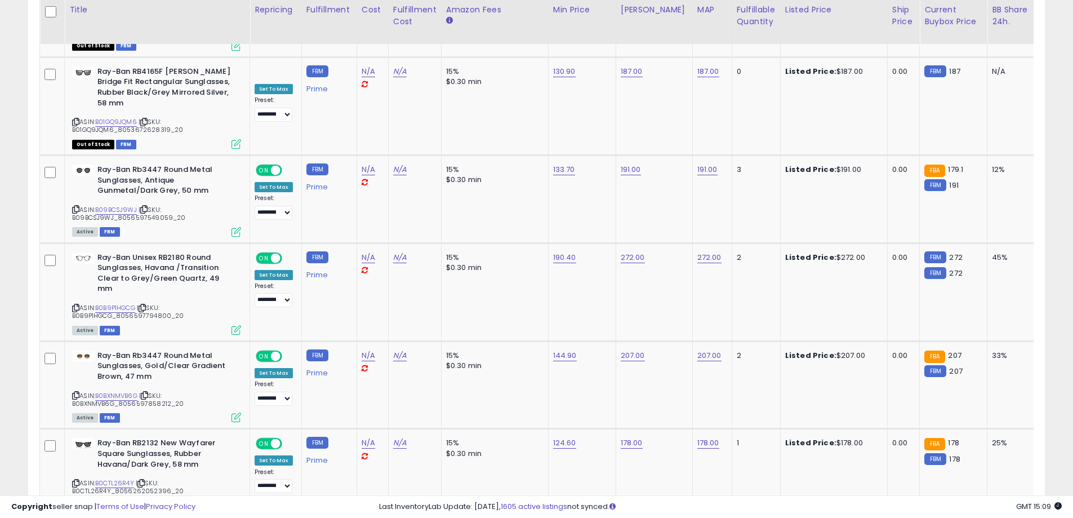
scroll to position [4690, 0]
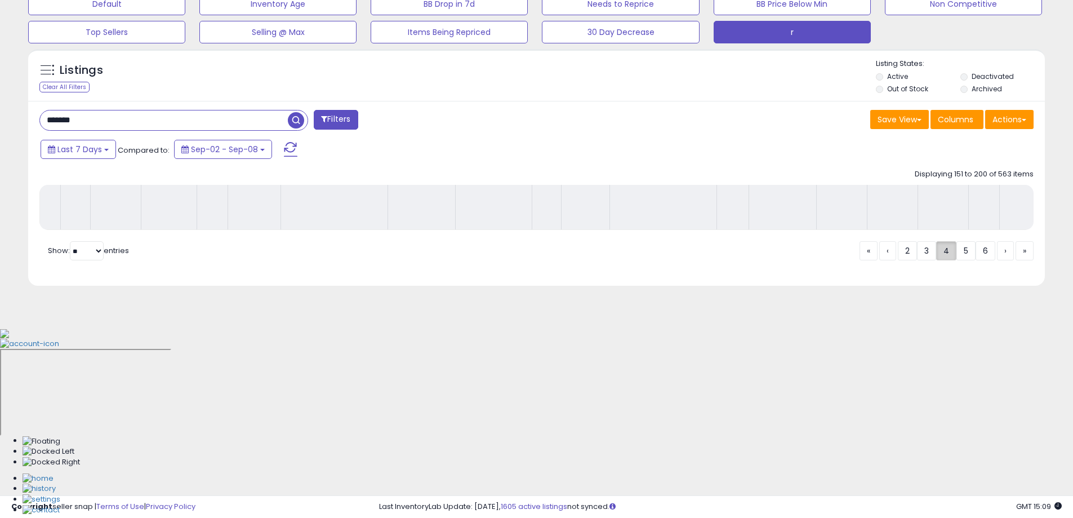
scroll to position [181, 0]
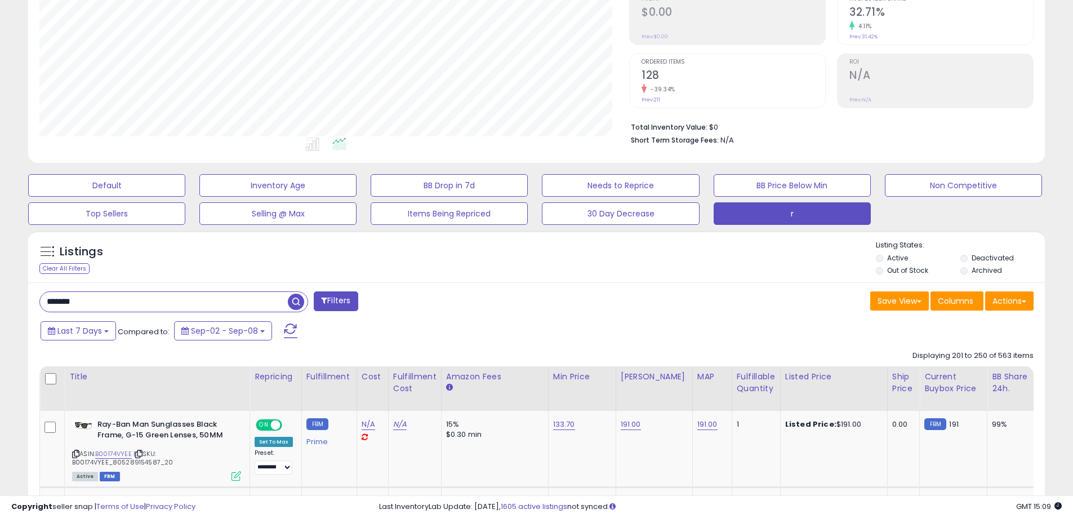
click at [660, 322] on div "Last 7 Days Compared to: Sep-02 - Sep-08" at bounding box center [411, 331] width 746 height 25
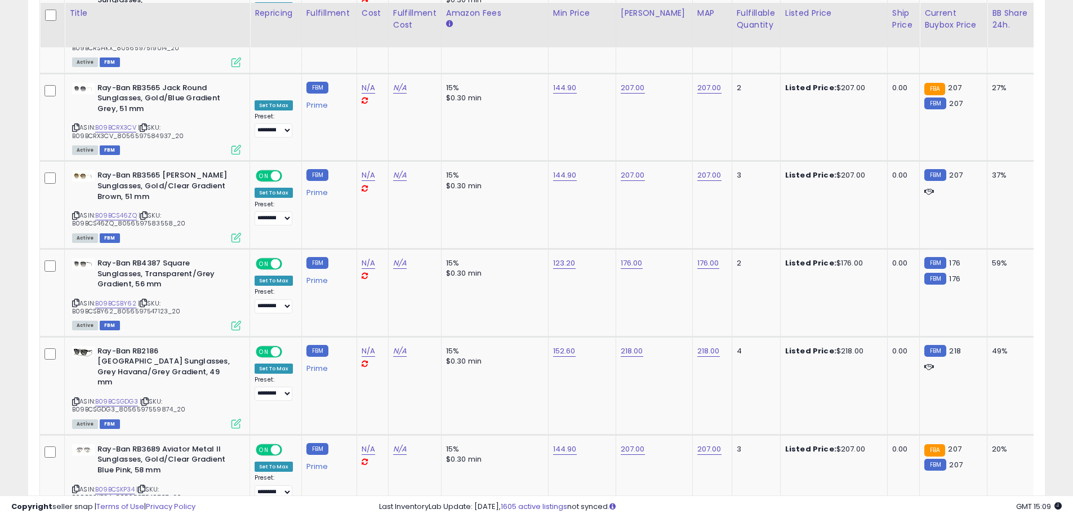
scroll to position [4606, 0]
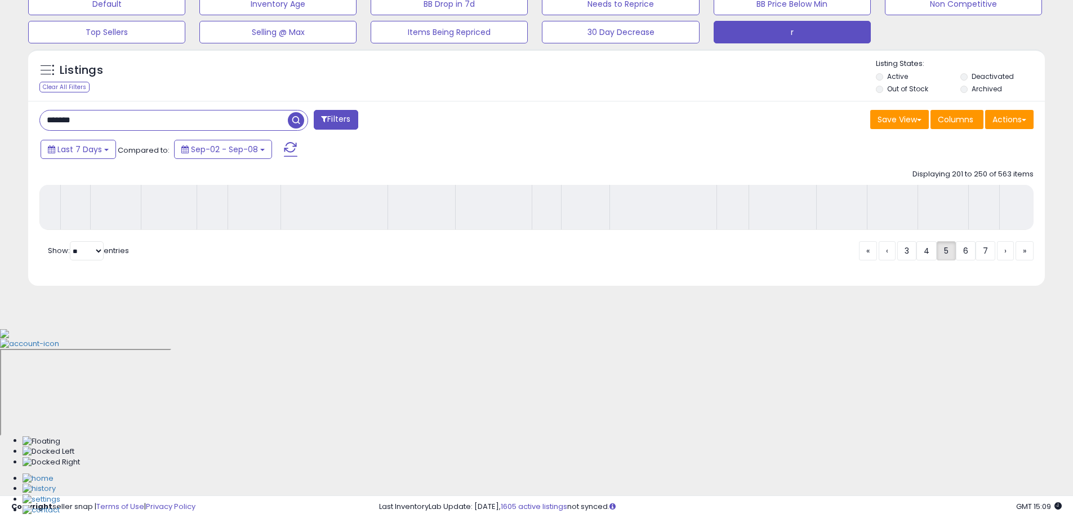
scroll to position [181, 0]
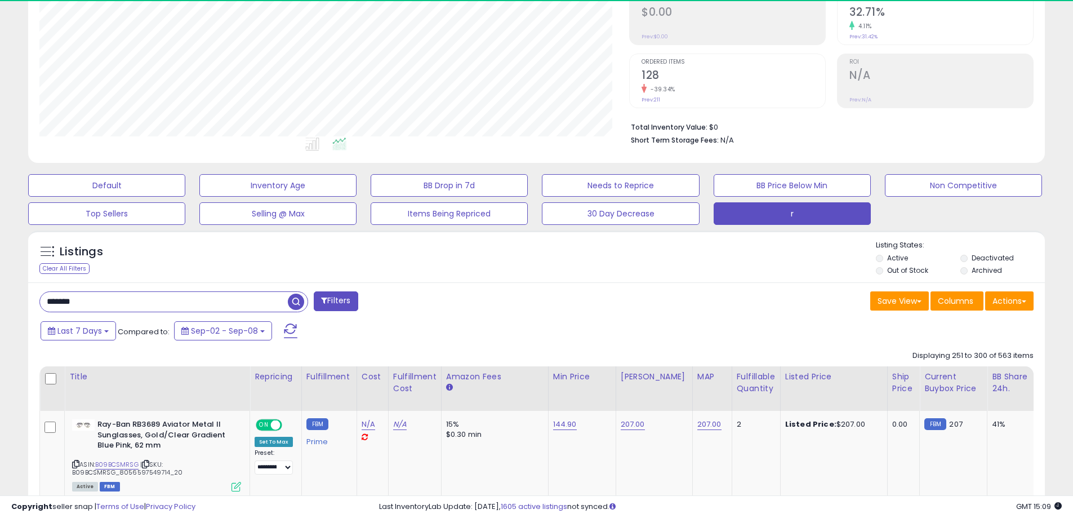
click at [455, 300] on div "******* Filters" at bounding box center [284, 302] width 506 height 23
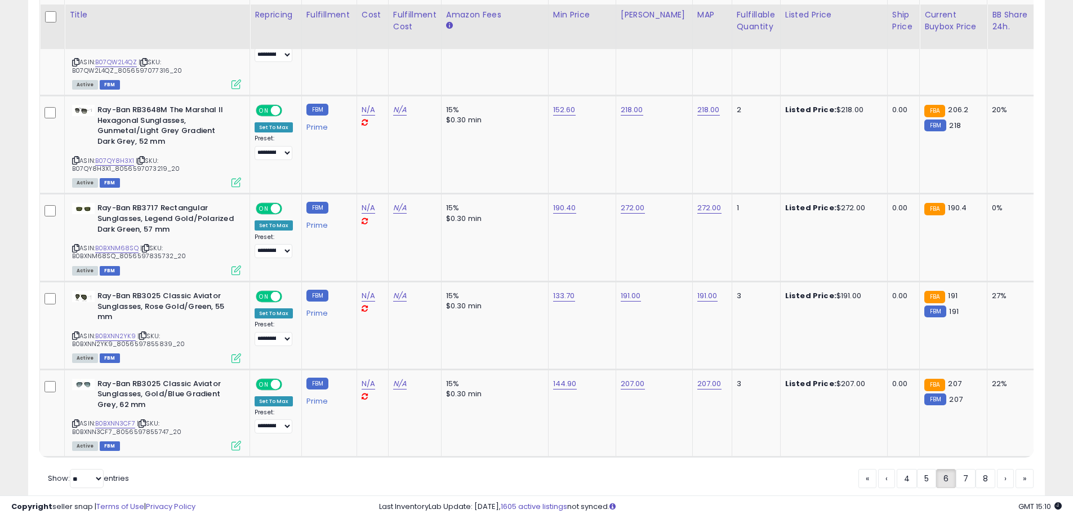
scroll to position [4648, 0]
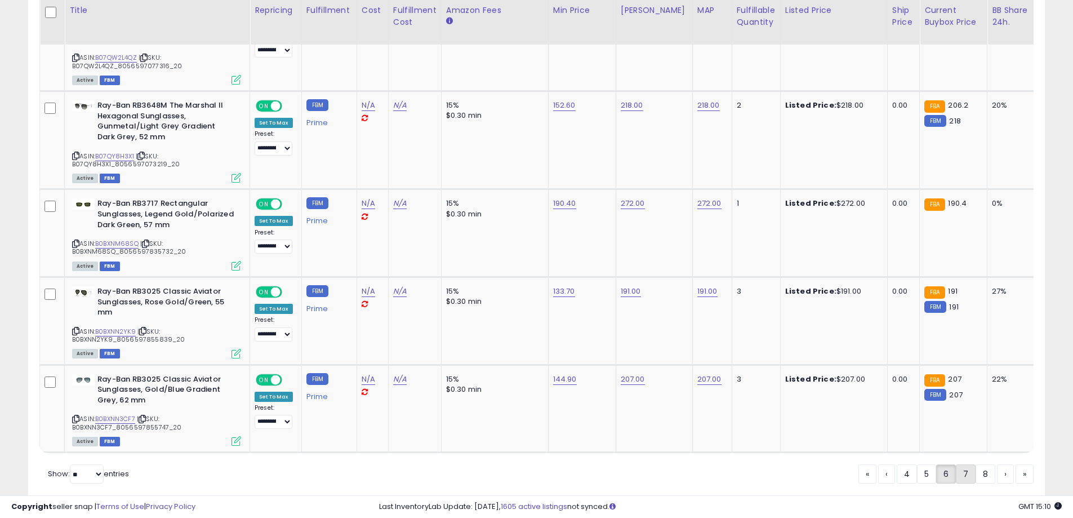
click at [958, 464] on link "7" at bounding box center [966, 473] width 20 height 19
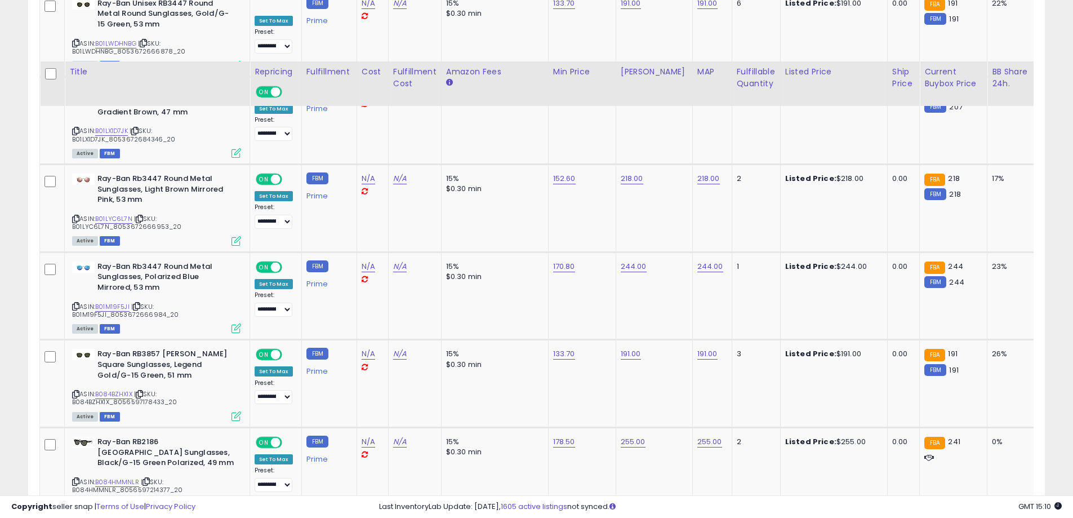
scroll to position [4585, 0]
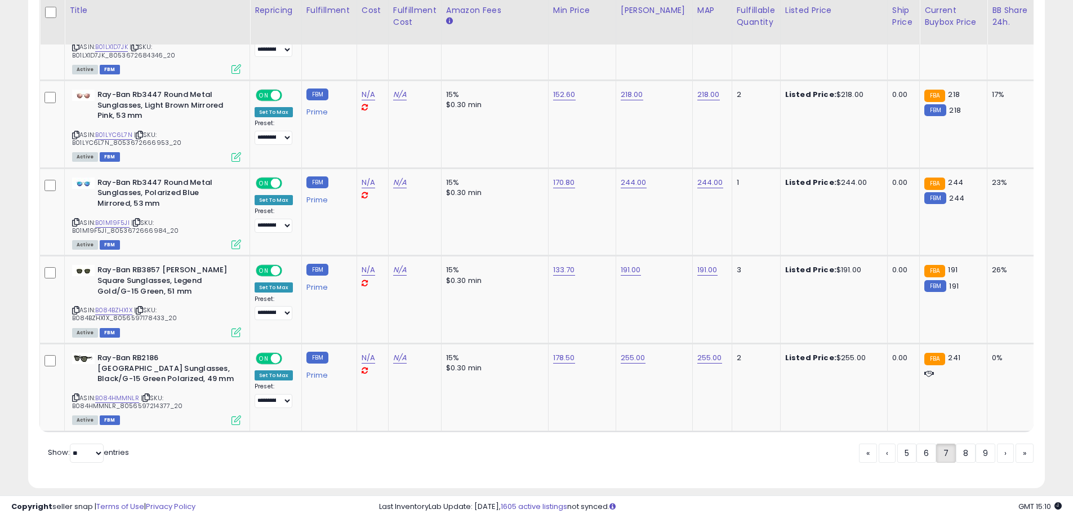
click at [961, 444] on link "8" at bounding box center [966, 452] width 20 height 19
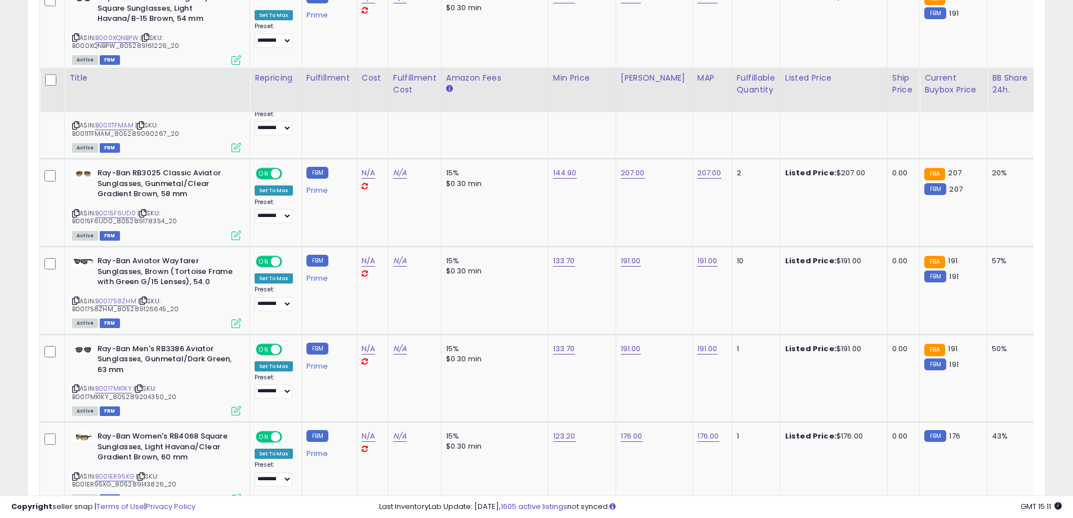
scroll to position [4595, 0]
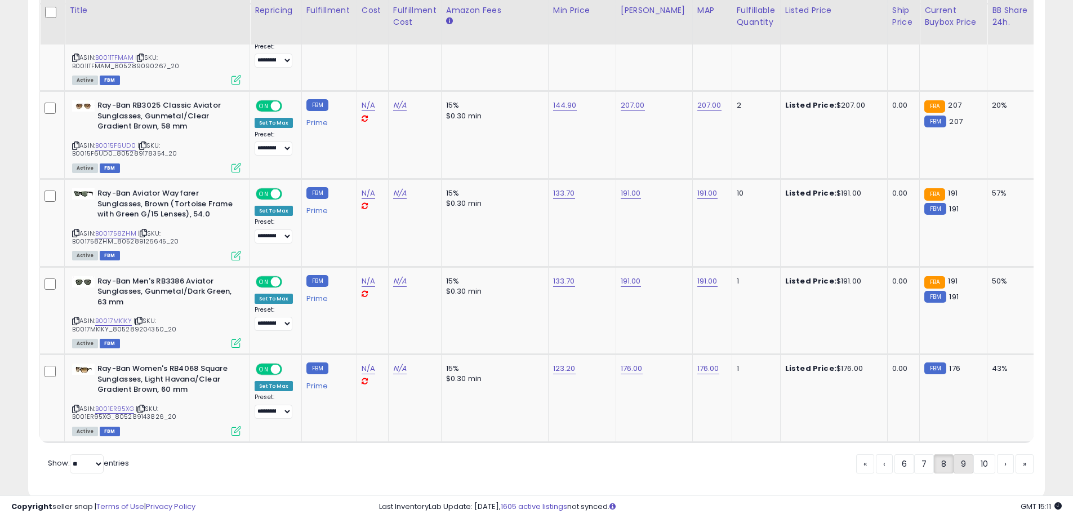
click at [961, 454] on link "9" at bounding box center [964, 463] width 20 height 19
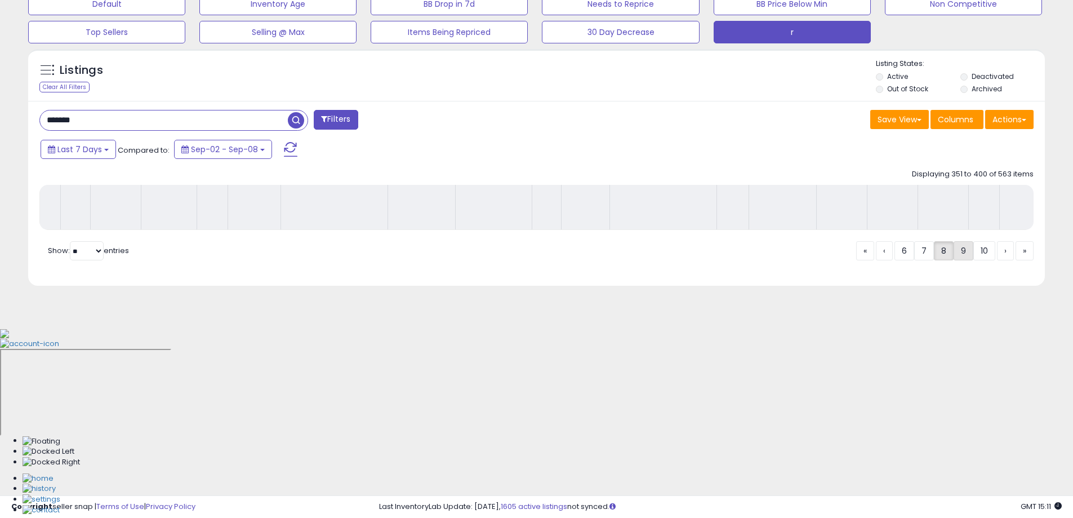
scroll to position [181, 0]
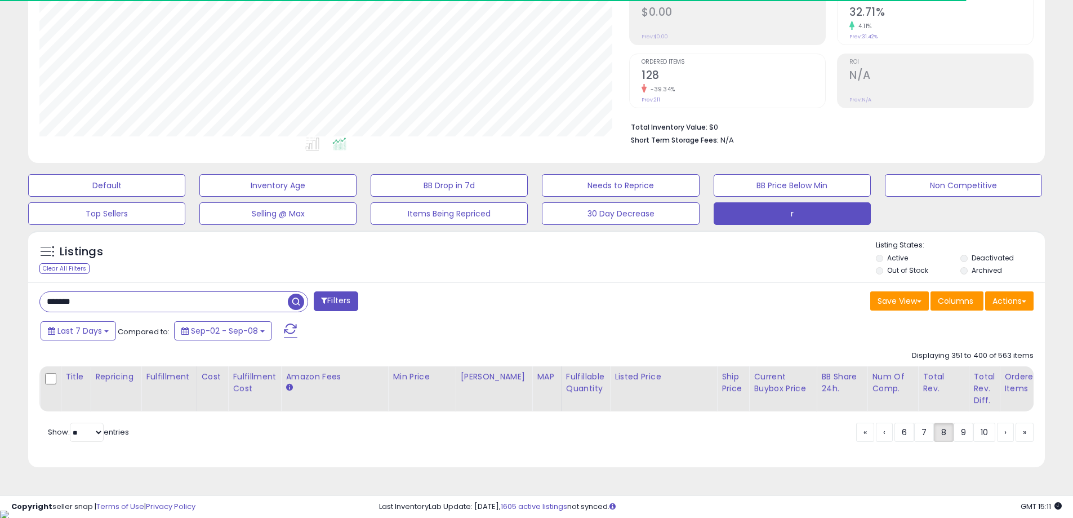
click at [479, 278] on div "Listings Clear All Filters Listing States:" at bounding box center [536, 259] width 1017 height 38
click at [479, 294] on div "******* Filters" at bounding box center [284, 302] width 506 height 23
click at [478, 260] on div "Listings Clear All Filters Listing States:" at bounding box center [536, 259] width 1017 height 38
click at [484, 302] on div "******* Filters" at bounding box center [284, 302] width 506 height 23
click at [468, 259] on div "Listings Clear All Filters Listing States:" at bounding box center [536, 259] width 1017 height 38
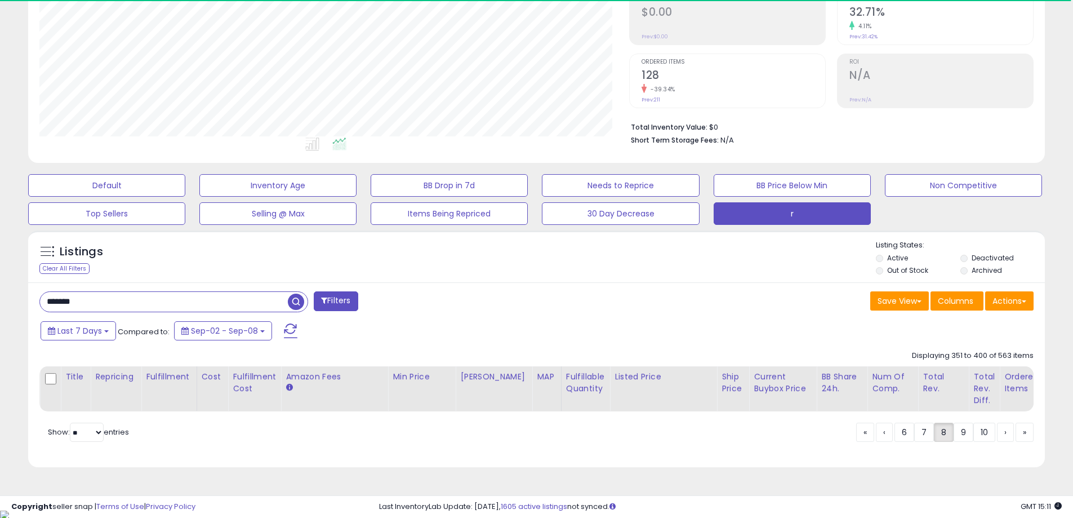
click at [474, 305] on div "******* Filters" at bounding box center [284, 302] width 506 height 23
click at [470, 270] on div "Listings Clear All Filters Listing States:" at bounding box center [536, 259] width 1017 height 38
click at [482, 326] on div "Last 7 Days Compared to: Sep-02 - Sep-08" at bounding box center [411, 331] width 746 height 25
click at [479, 255] on div "Listings Clear All Filters Listing States:" at bounding box center [536, 259] width 1017 height 38
click at [495, 306] on div "******* Filters" at bounding box center [284, 302] width 506 height 23
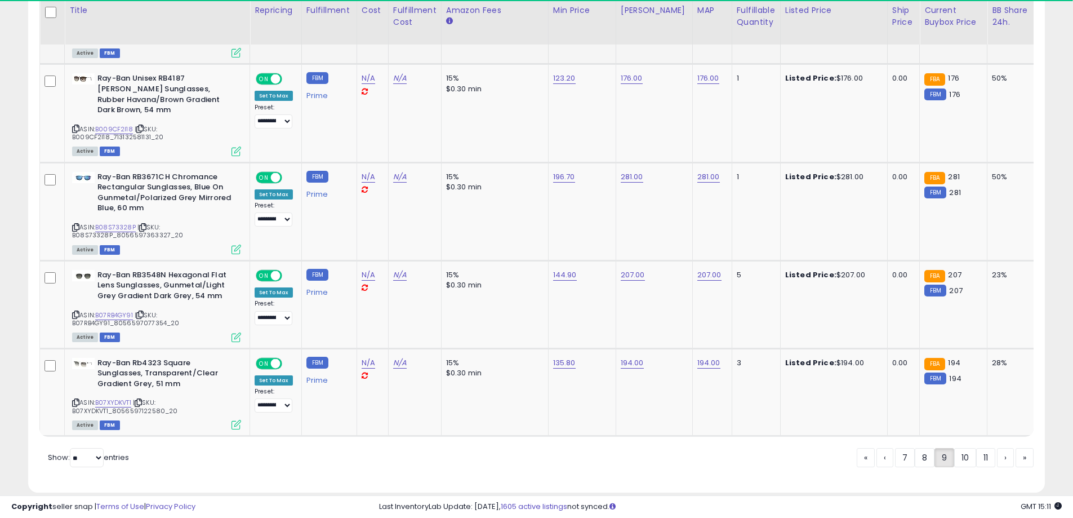
scroll to position [4648, 0]
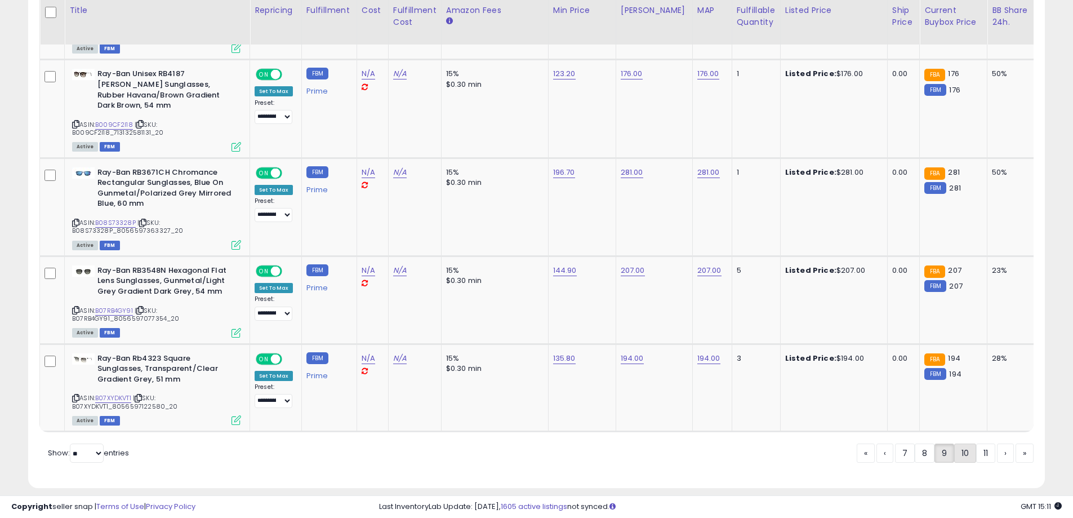
click at [959, 443] on link "10" at bounding box center [965, 452] width 22 height 19
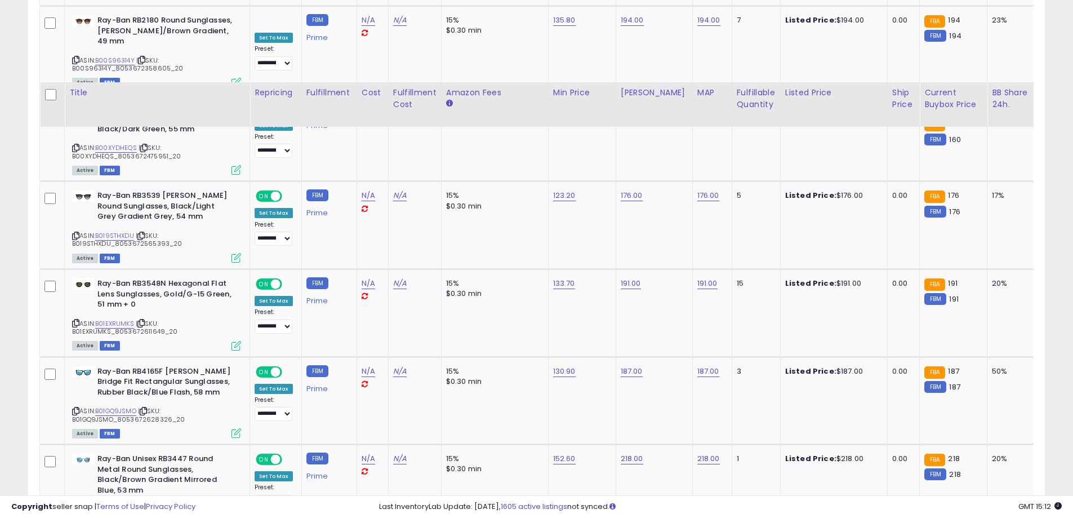
scroll to position [4669, 0]
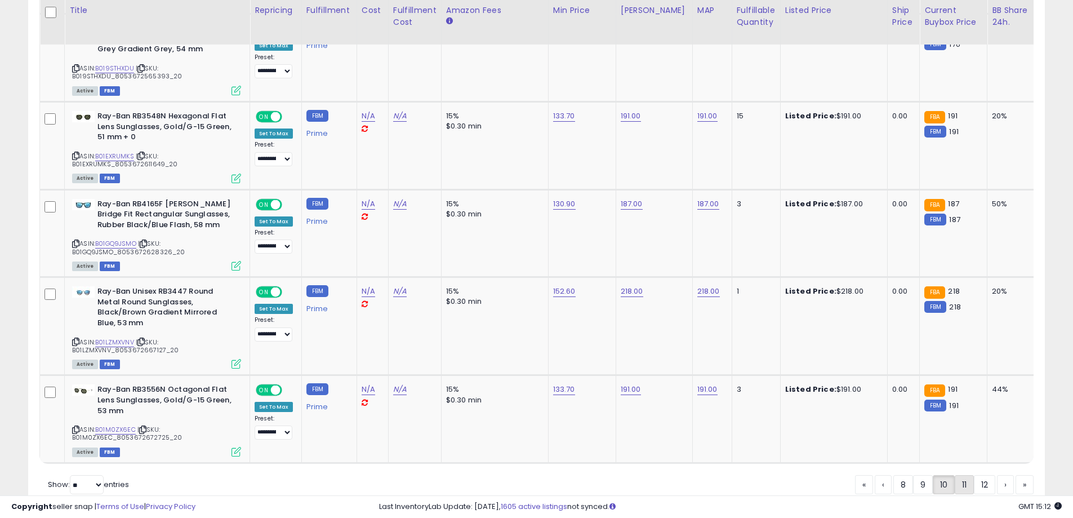
click at [958, 475] on link "11" at bounding box center [964, 484] width 19 height 19
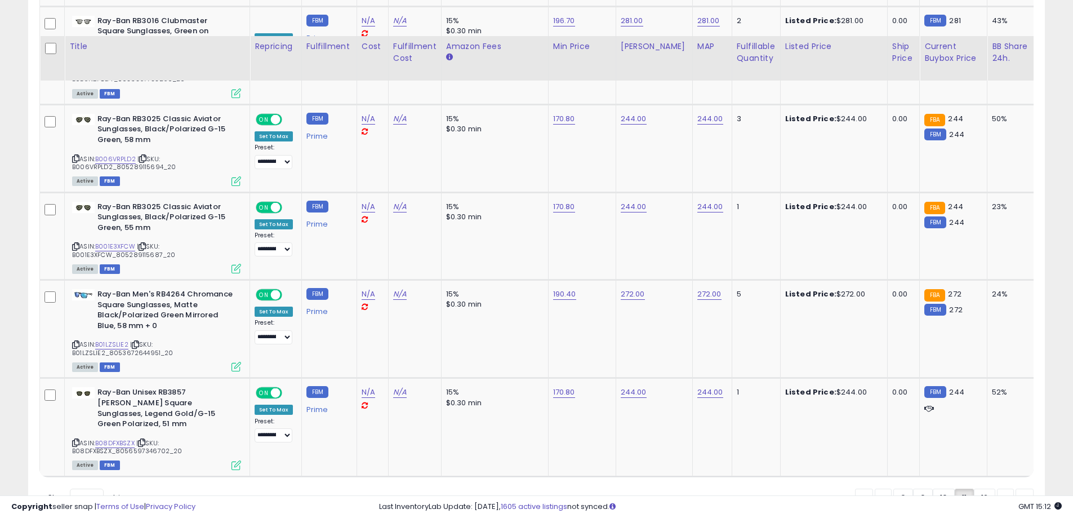
scroll to position [4659, 0]
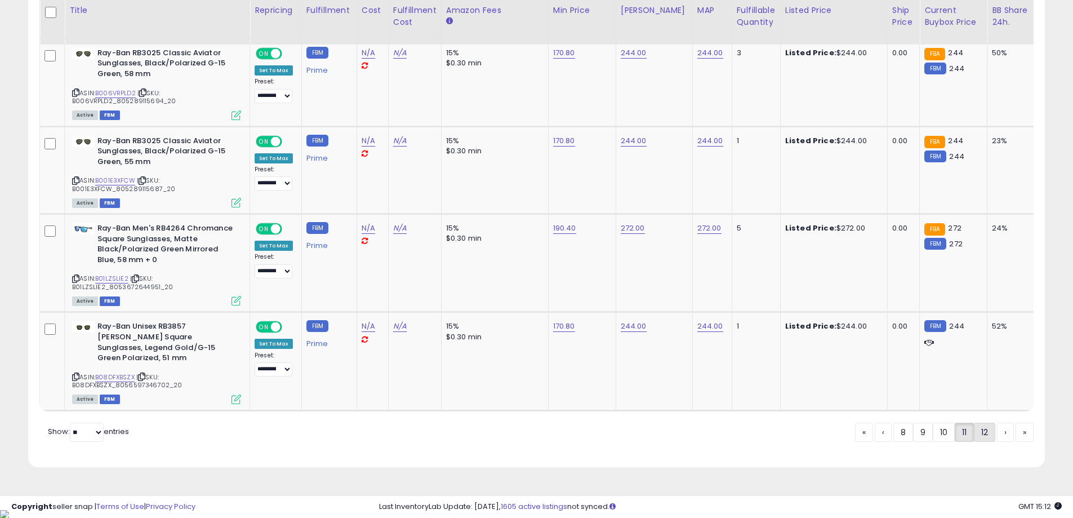
click at [979, 437] on link "12" at bounding box center [984, 432] width 21 height 19
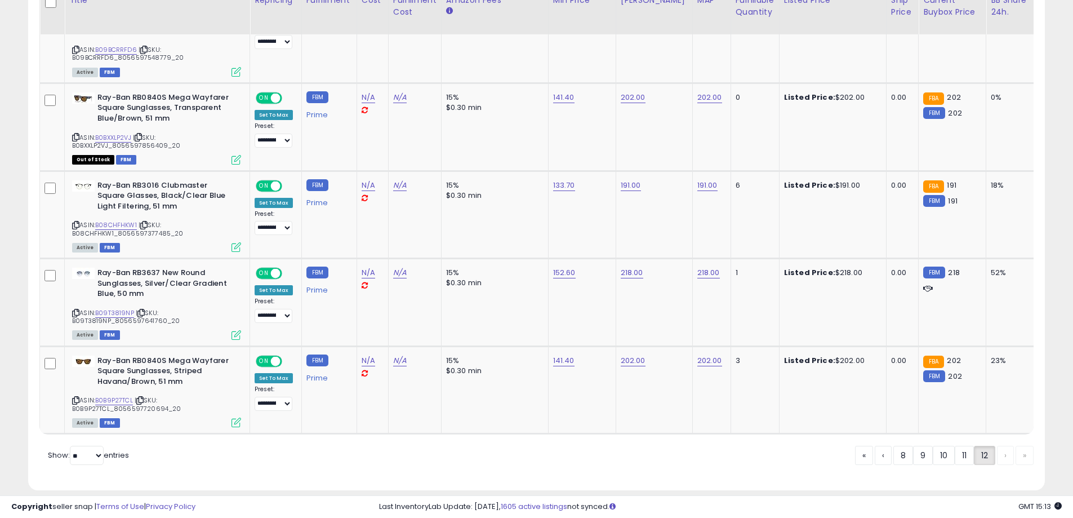
scroll to position [1320, 0]
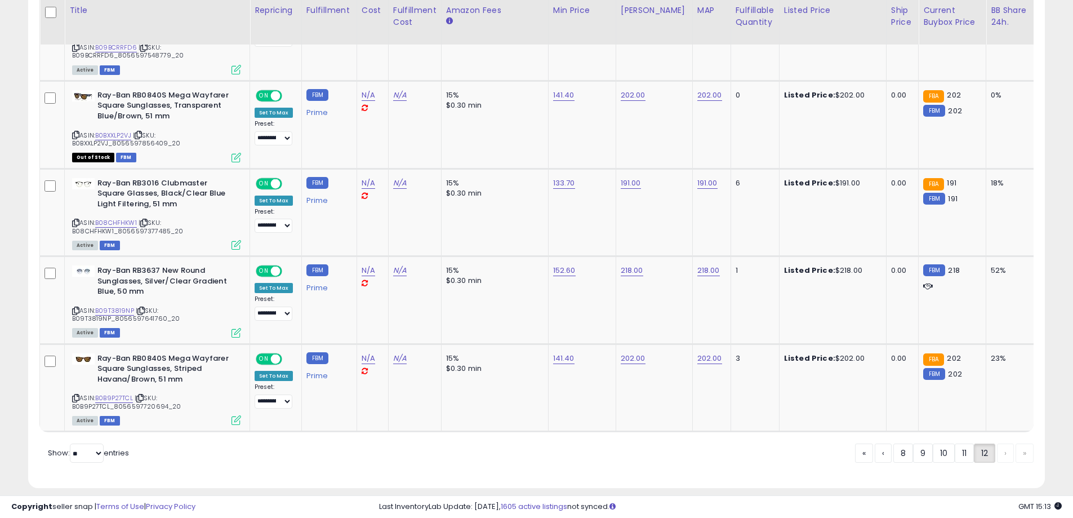
click at [1006, 443] on div "« ‹ 8 9 10 11 12 › »" at bounding box center [944, 454] width 179 height 22
click at [1023, 445] on div "« ‹ 8 9 10 11 12 › »" at bounding box center [944, 454] width 179 height 22
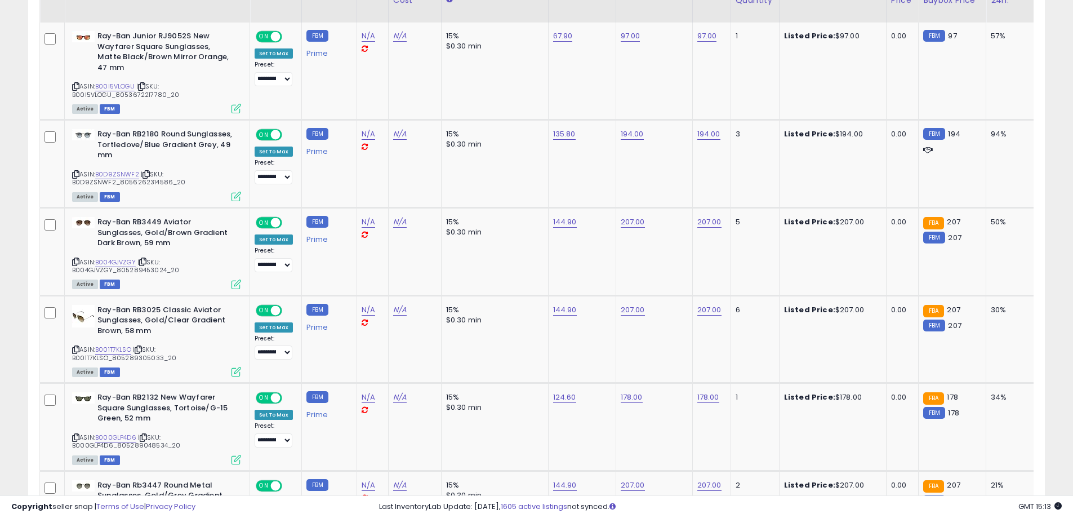
scroll to position [0, 0]
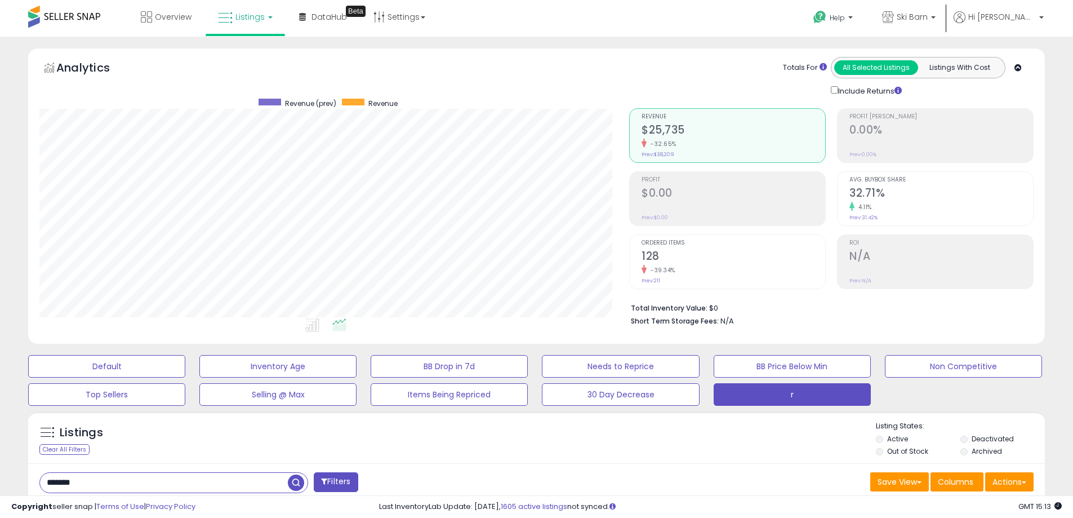
click at [260, 17] on span "Listings" at bounding box center [249, 16] width 29 height 11
click at [155, 16] on span "Overview" at bounding box center [173, 16] width 37 height 11
